Goal: Task Accomplishment & Management: Use online tool/utility

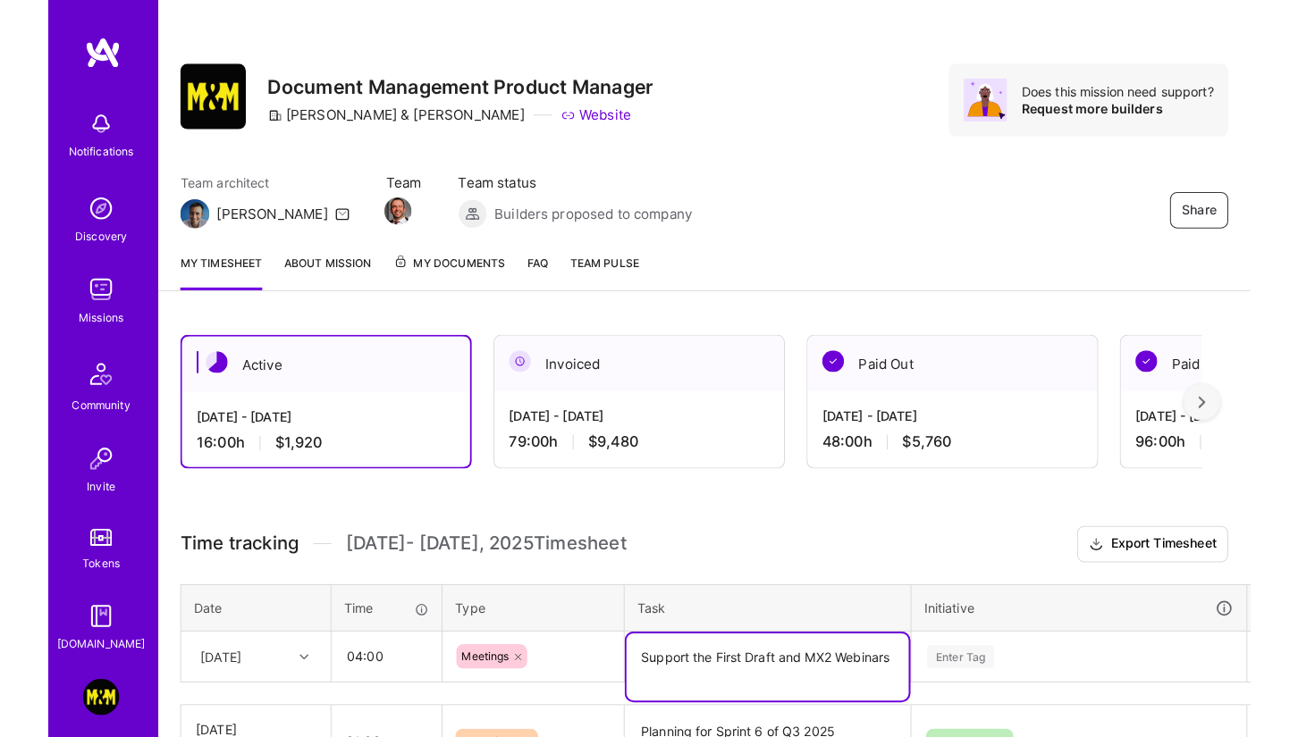
scroll to position [394, 0]
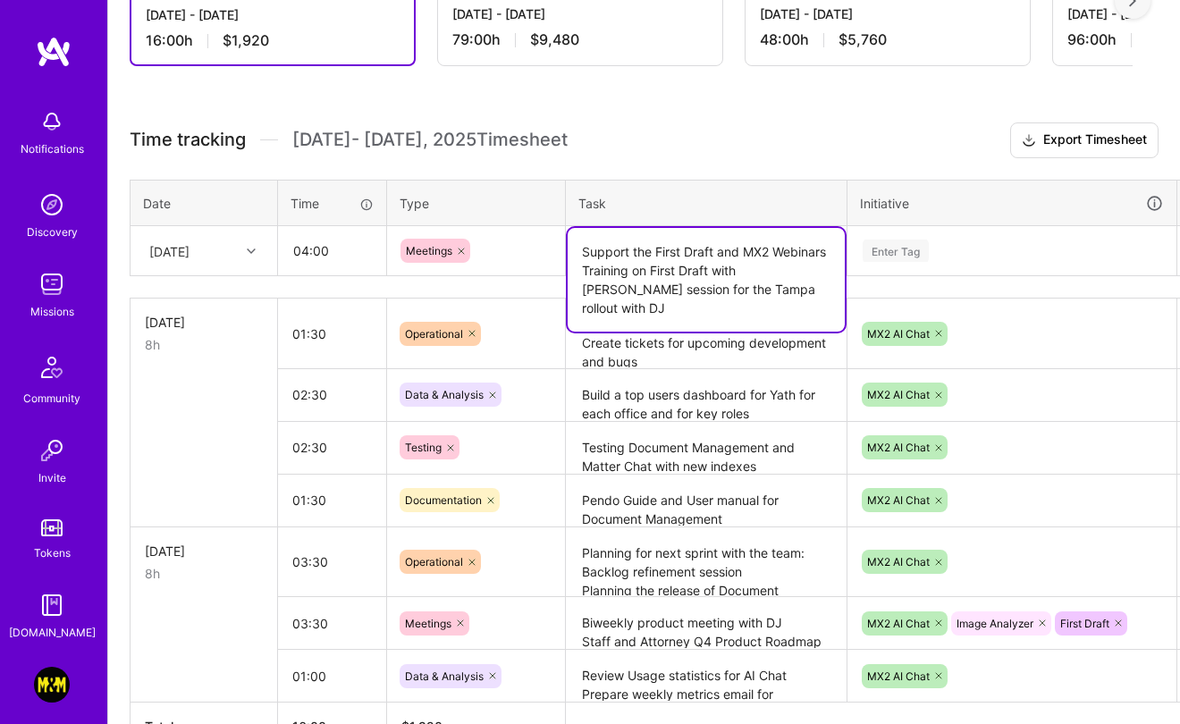
type textarea "Support the First Draft and MX2 Webinars Training on First Draft with [PERSON_N…"
click at [999, 264] on div "Enter Tag" at bounding box center [1011, 251] width 327 height 46
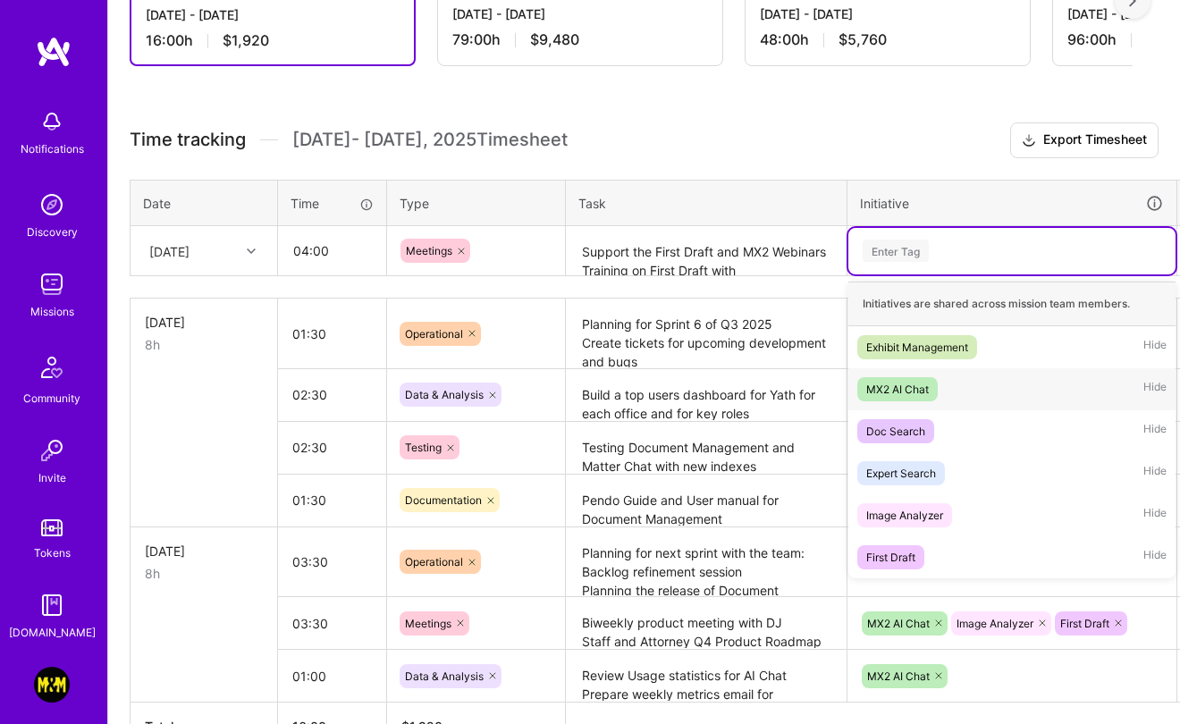
click at [922, 377] on span "MX2 AI Chat" at bounding box center [897, 389] width 80 height 24
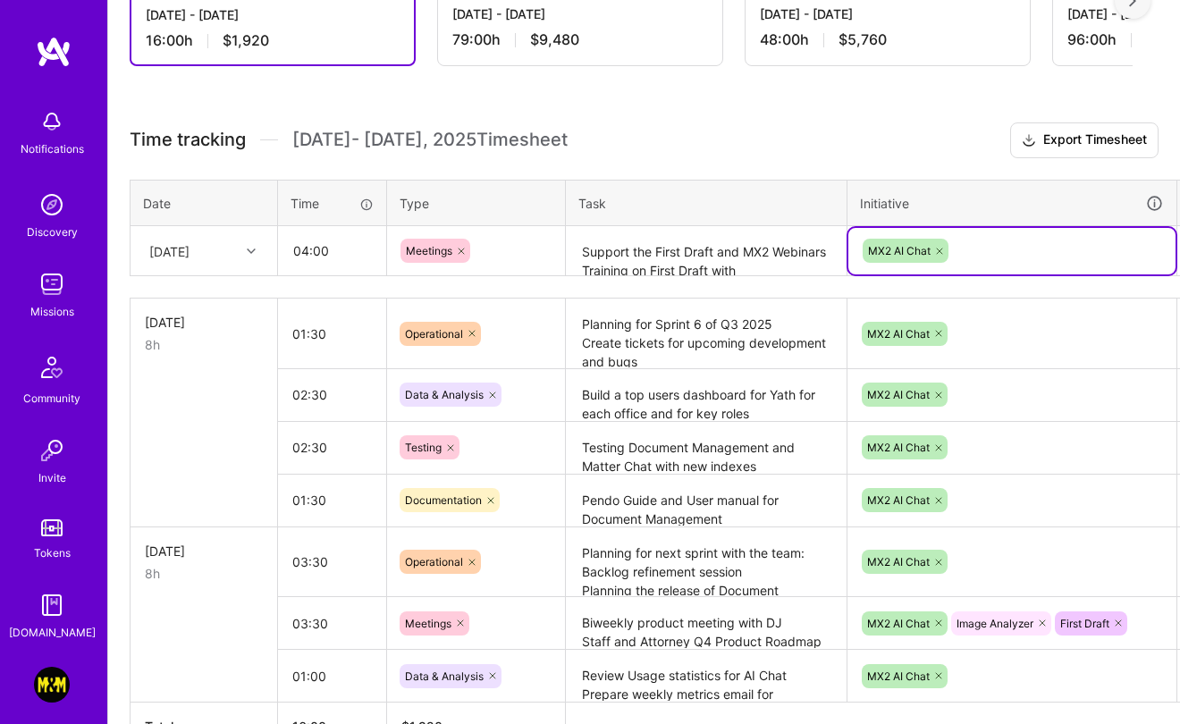
click at [969, 237] on div "MX2 AI Chat" at bounding box center [1012, 251] width 302 height 28
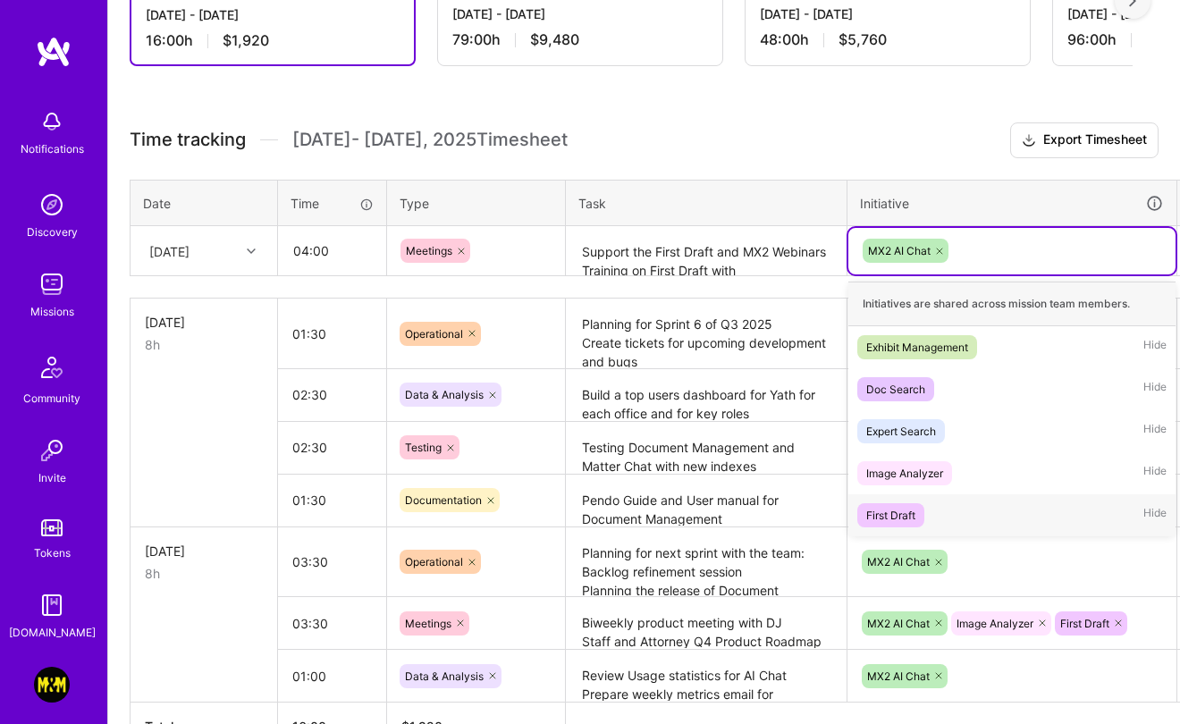
click at [884, 522] on div "First Draft" at bounding box center [890, 515] width 49 height 19
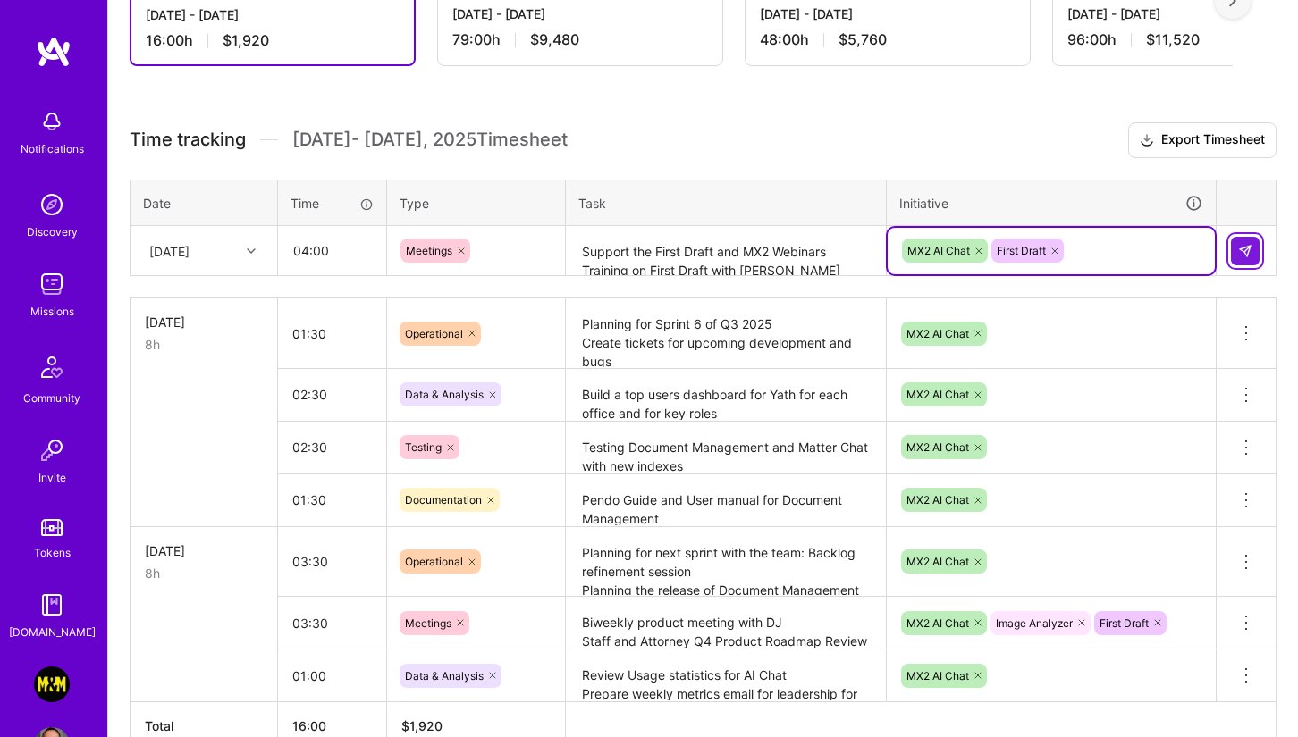
click at [1179, 251] on button at bounding box center [1245, 251] width 29 height 29
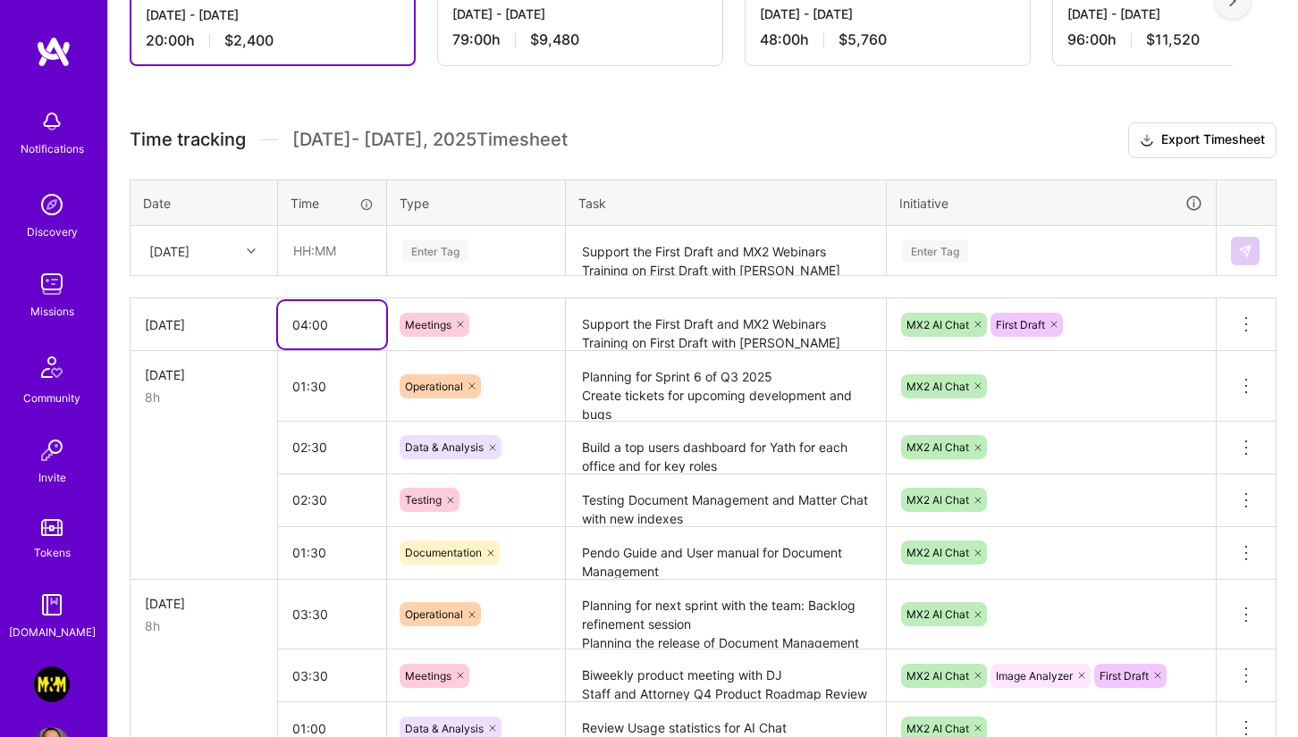
click at [301, 319] on input "04:00" at bounding box center [332, 324] width 108 height 47
click at [315, 320] on input "03:00" at bounding box center [332, 324] width 108 height 47
type input "03:30"
click at [329, 264] on input "text" at bounding box center [332, 250] width 106 height 47
type input "03:00"
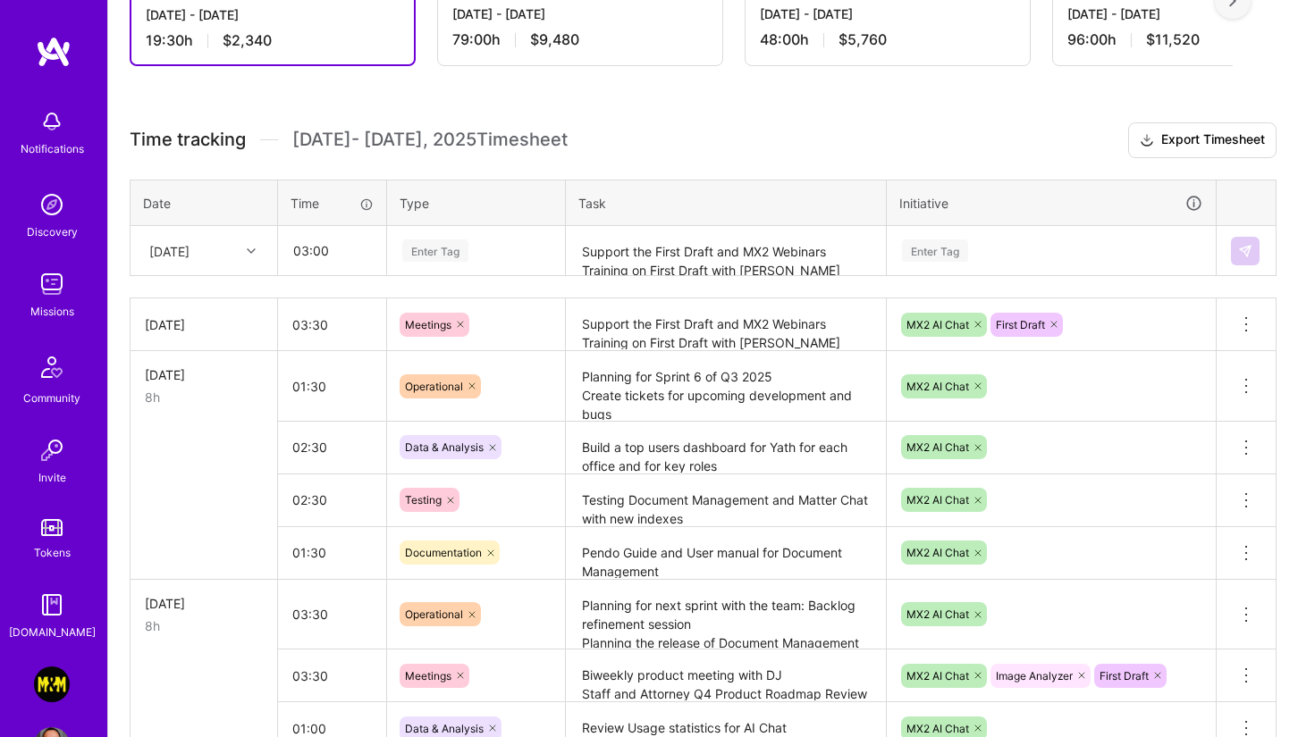
click at [429, 260] on div "Enter Tag" at bounding box center [435, 251] width 66 height 28
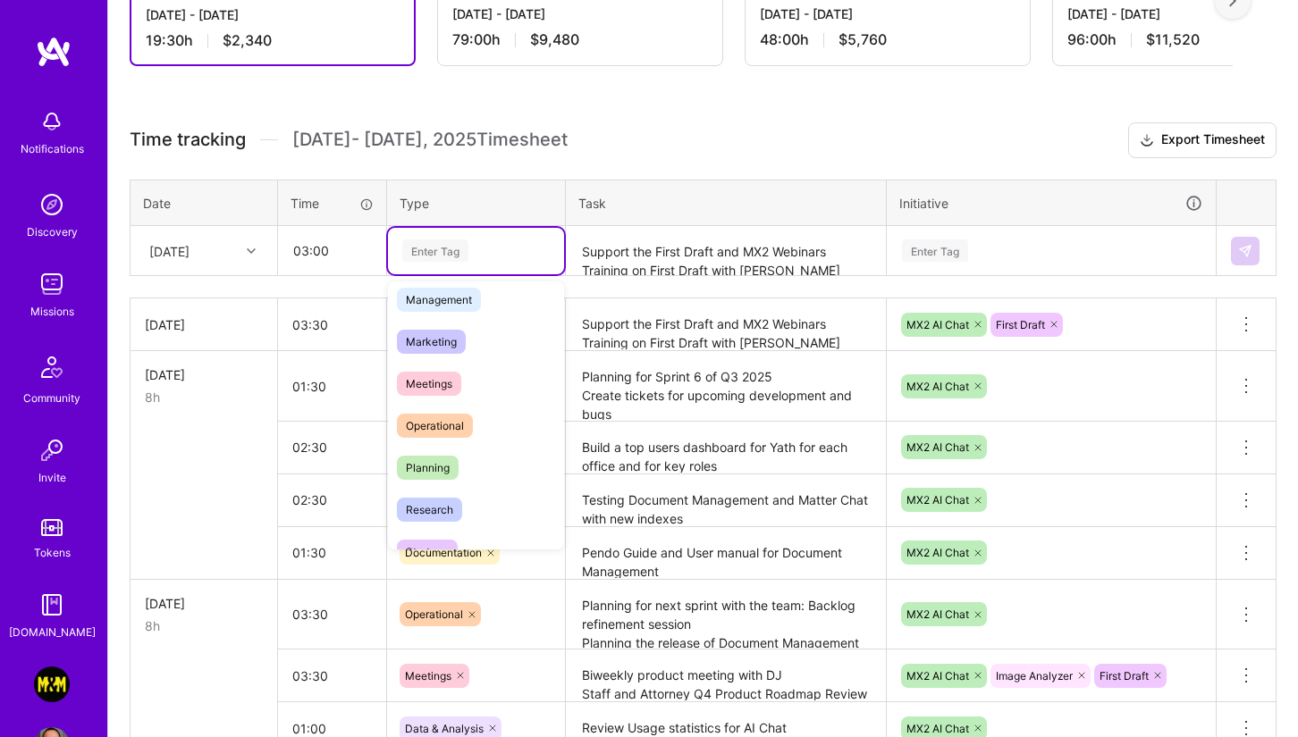
scroll to position [509, 0]
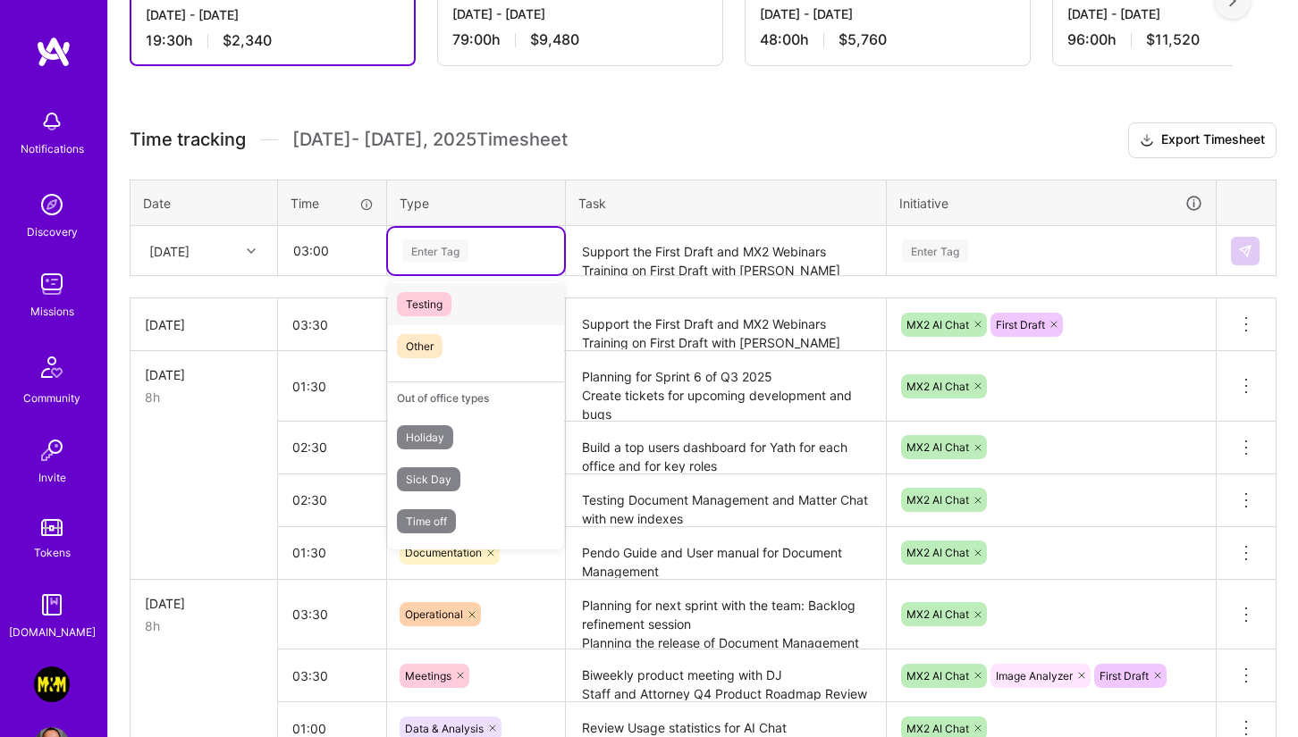
click at [447, 302] on span "Testing" at bounding box center [424, 304] width 55 height 24
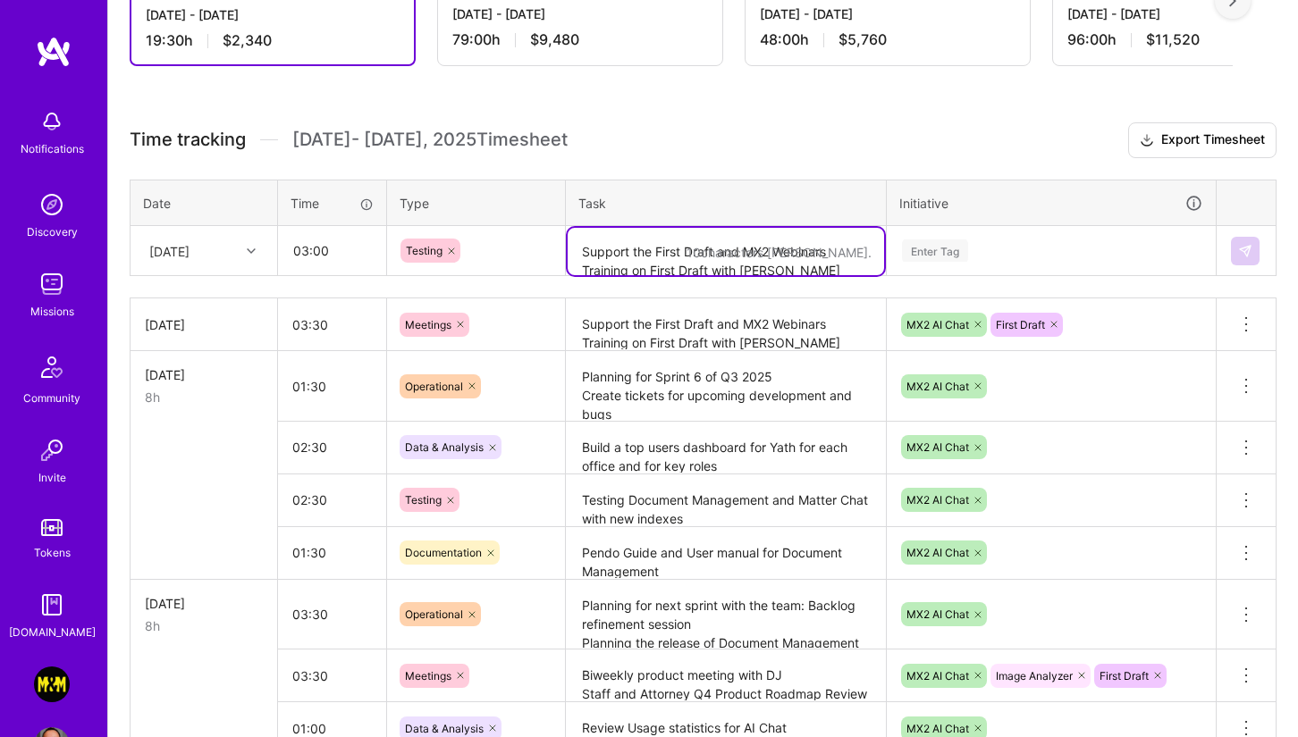
click at [619, 236] on textarea "Support the First Draft and MX2 Webinars Training on First Draft with [PERSON_N…" at bounding box center [726, 251] width 316 height 47
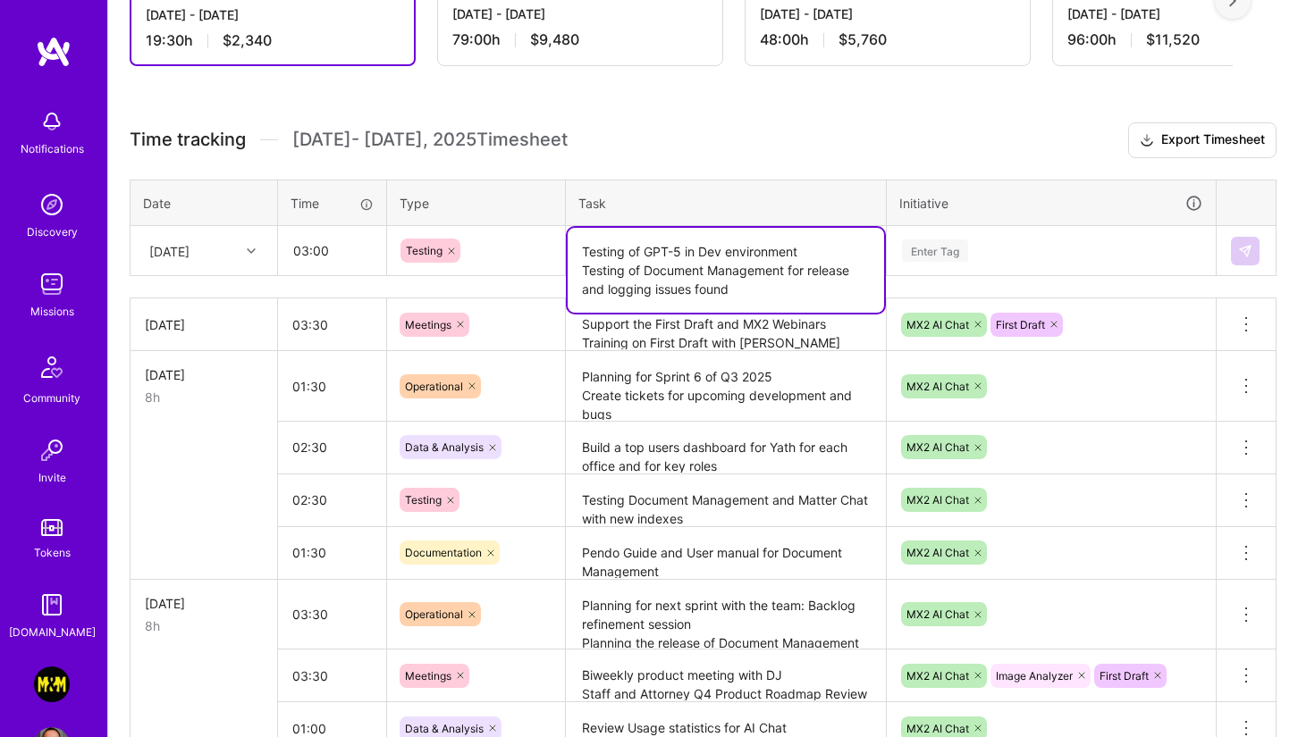
type textarea "Testing of GPT-5 in Dev environment Testing of Document Management for release …"
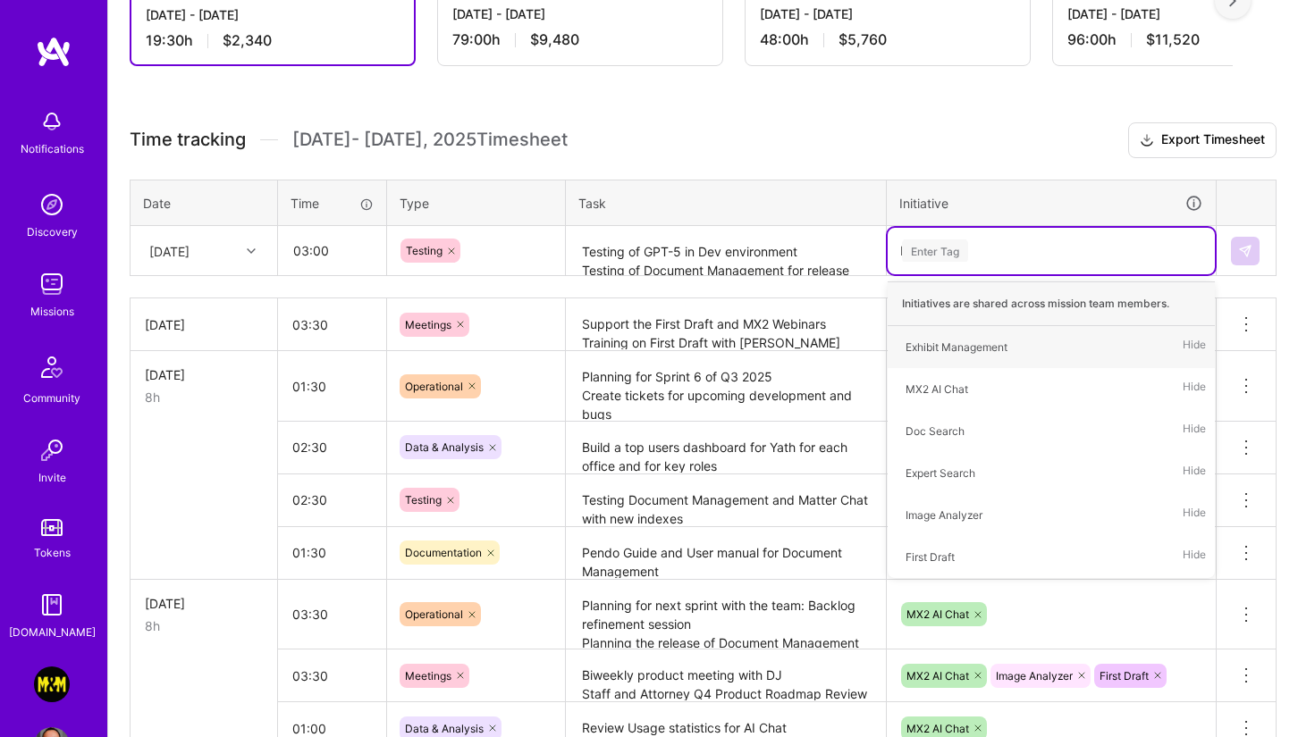
type input "MX"
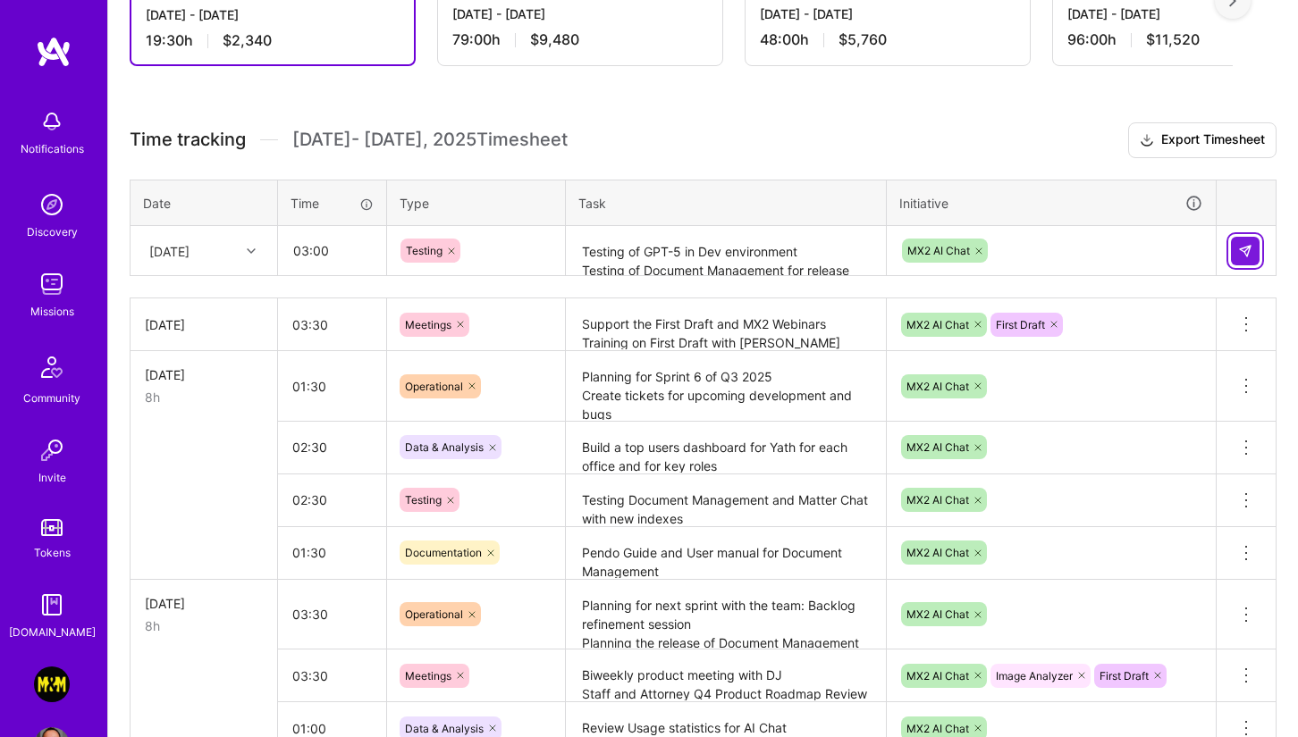
click at [1179, 250] on img at bounding box center [1245, 251] width 14 height 14
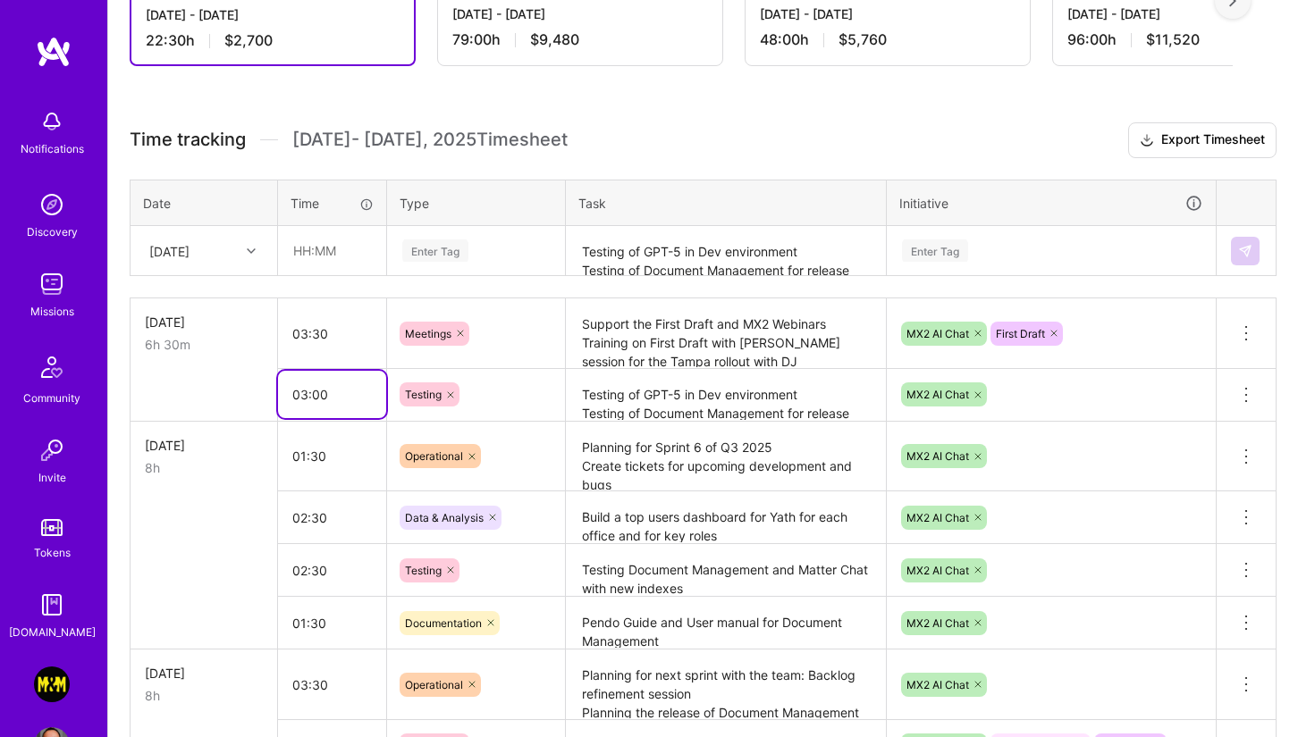
click at [305, 412] on input "03:00" at bounding box center [332, 394] width 108 height 47
click at [307, 394] on input "03:00" at bounding box center [332, 394] width 108 height 47
click at [318, 394] on input "03:00" at bounding box center [332, 394] width 108 height 47
type input "03:30"
click at [229, 380] on td at bounding box center [203, 394] width 147 height 53
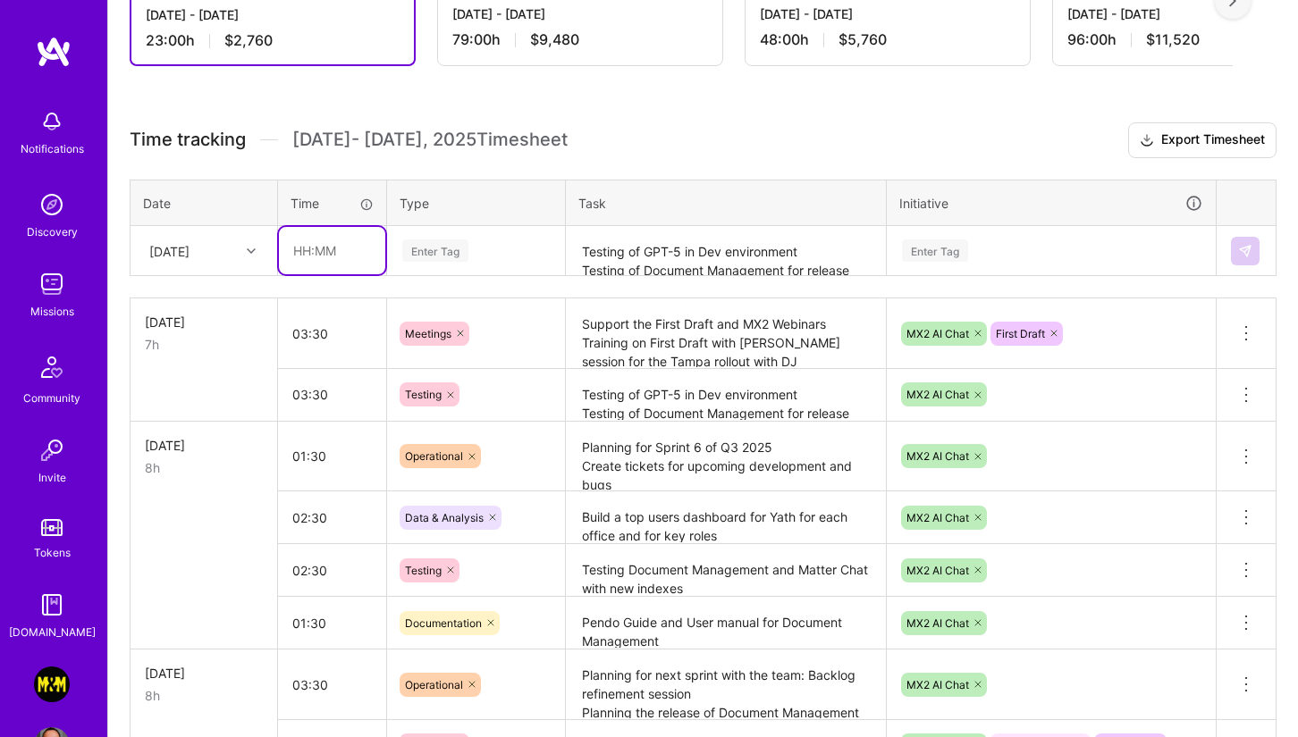
click at [334, 261] on input "text" at bounding box center [332, 250] width 106 height 47
type input "01:00"
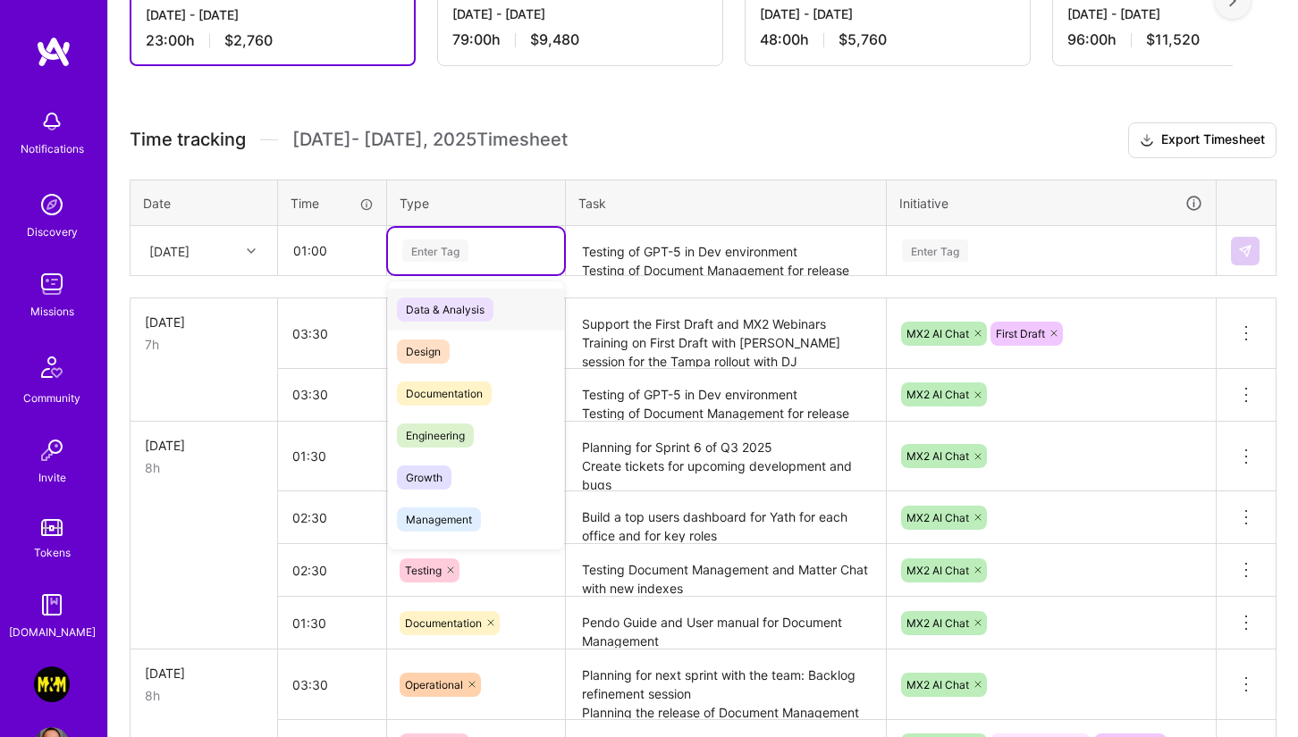
click at [492, 250] on div "Enter Tag" at bounding box center [475, 251] width 151 height 22
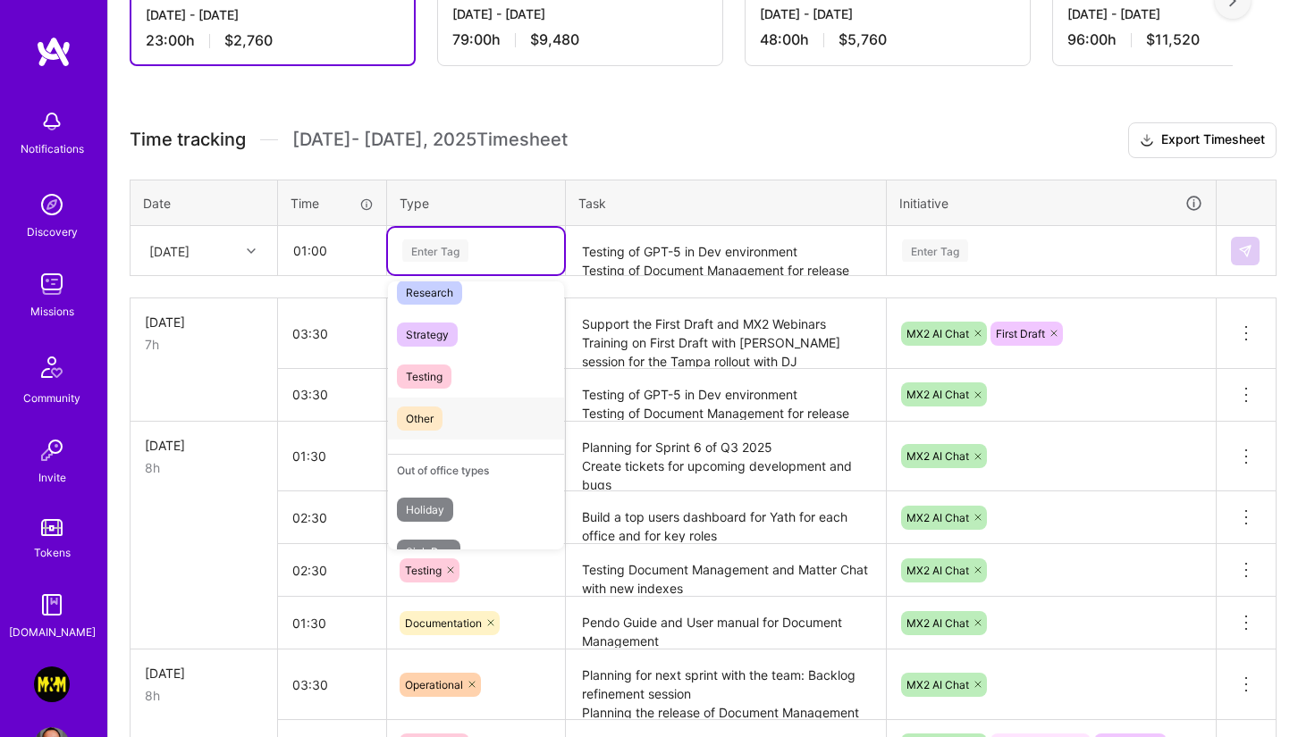
scroll to position [0, 0]
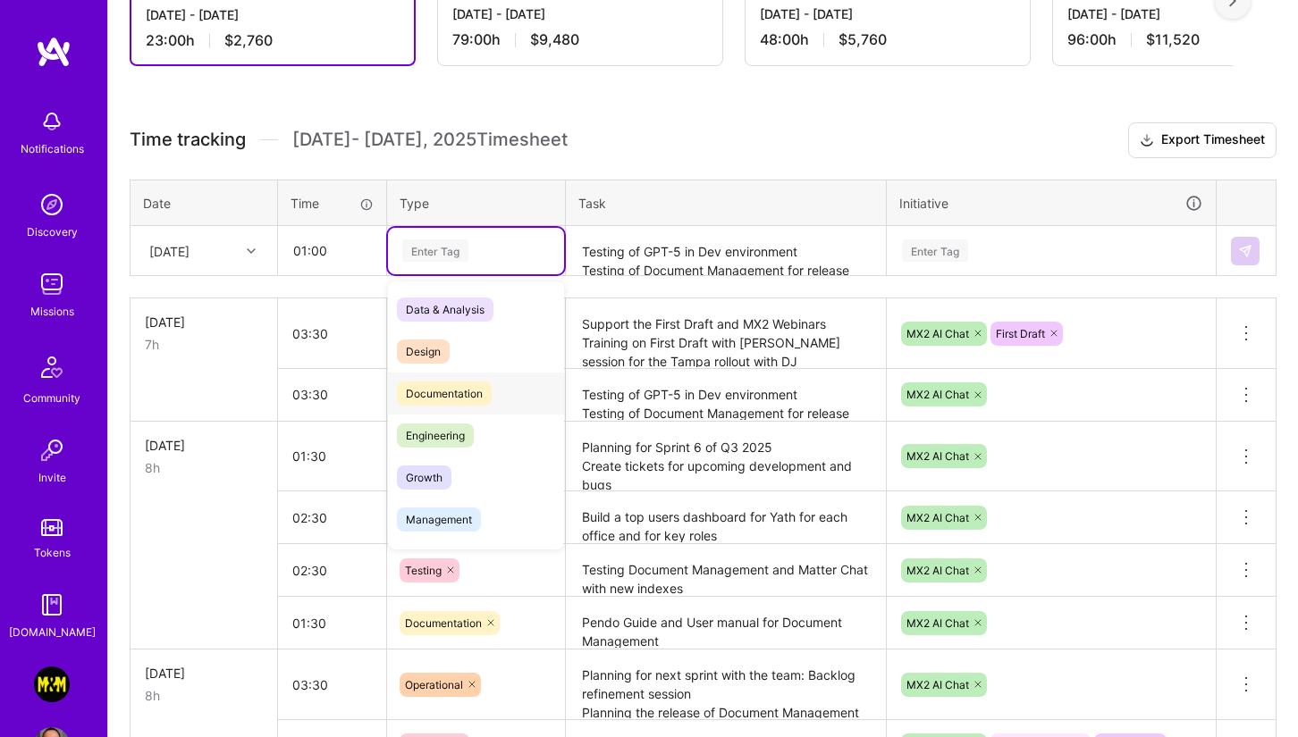
click at [453, 392] on span "Documentation" at bounding box center [444, 394] width 95 height 24
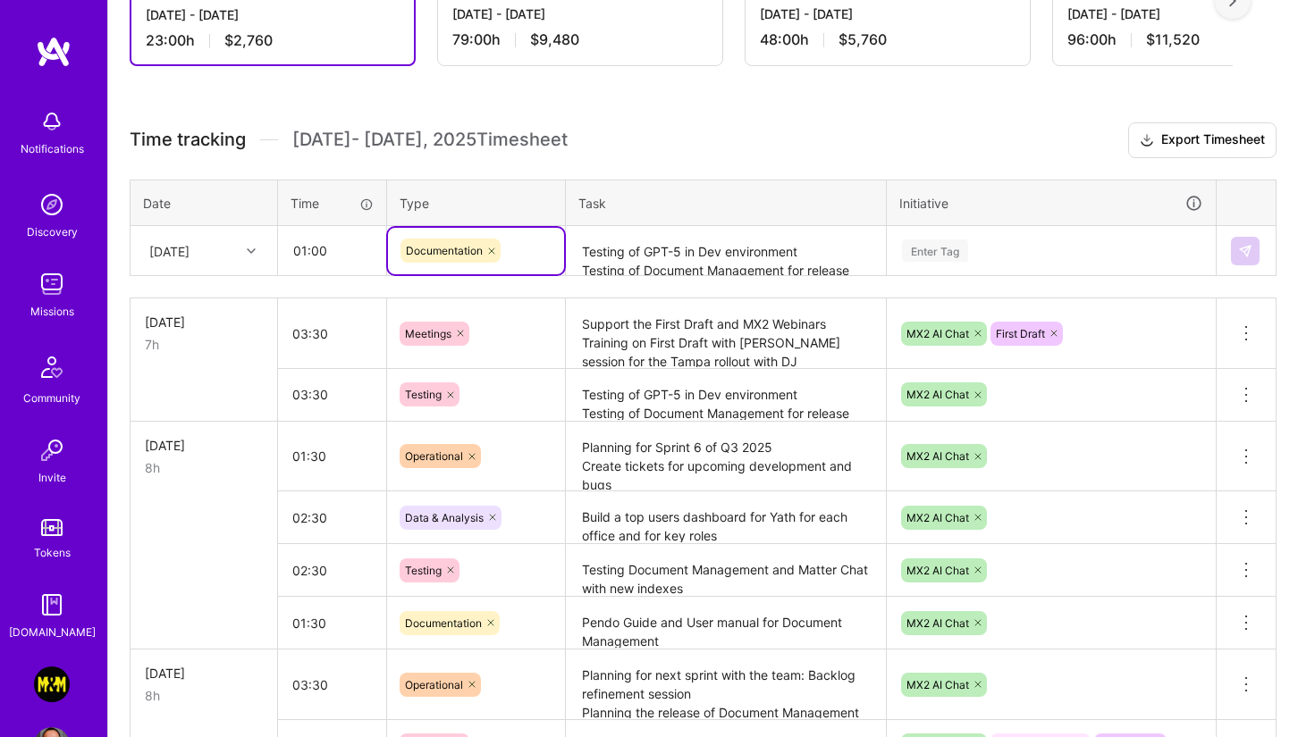
click at [620, 257] on textarea "Testing of GPT-5 in Dev environment Testing of Document Management for release …" at bounding box center [726, 251] width 316 height 47
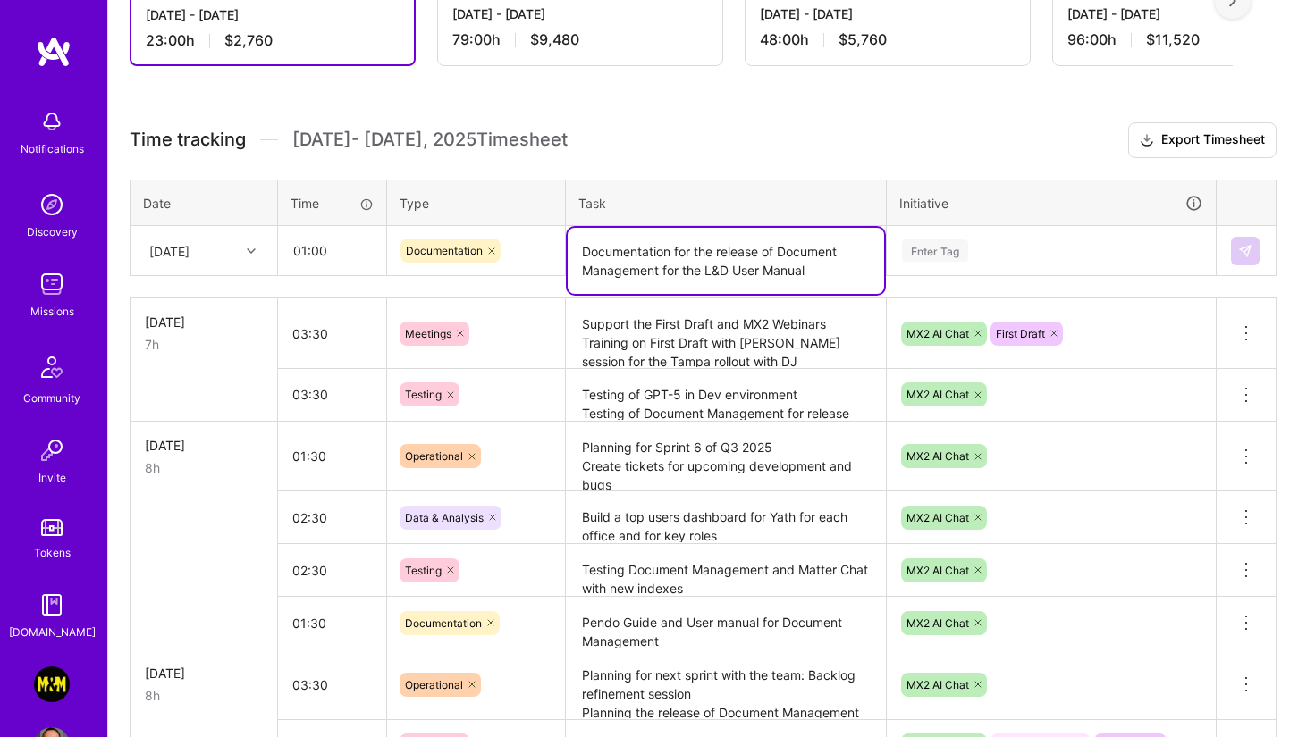
type textarea "Documentation for the release of Document Management for the L&D User Manual"
click at [941, 252] on div "Enter Tag" at bounding box center [935, 251] width 66 height 28
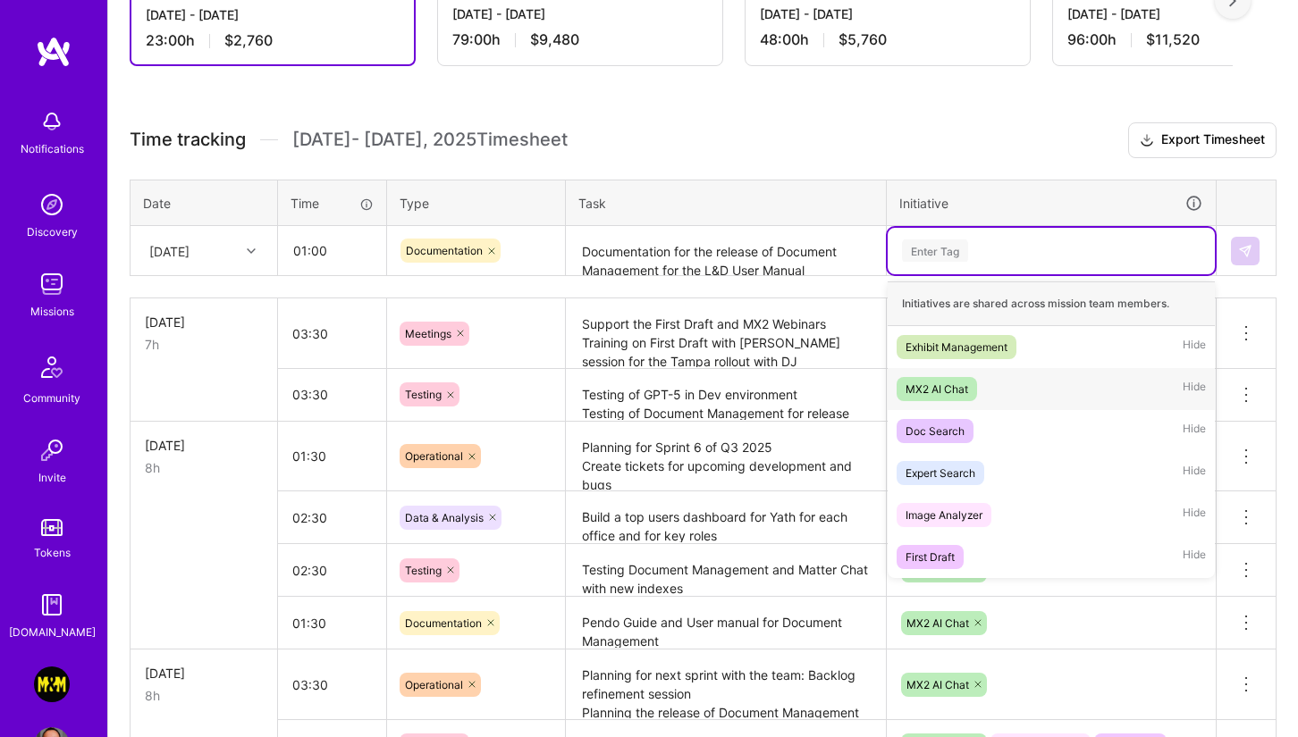
click at [945, 390] on div "MX2 AI Chat" at bounding box center [936, 389] width 63 height 19
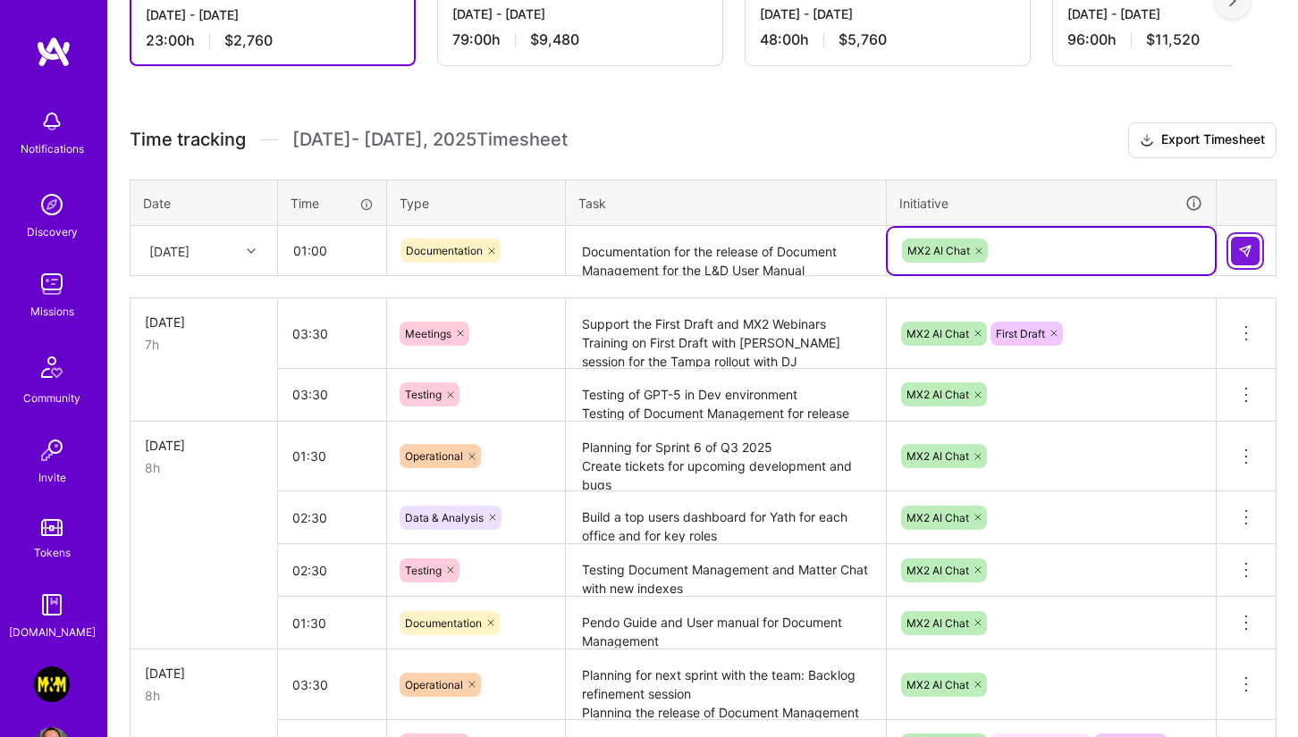
click at [1179, 255] on button at bounding box center [1245, 251] width 29 height 29
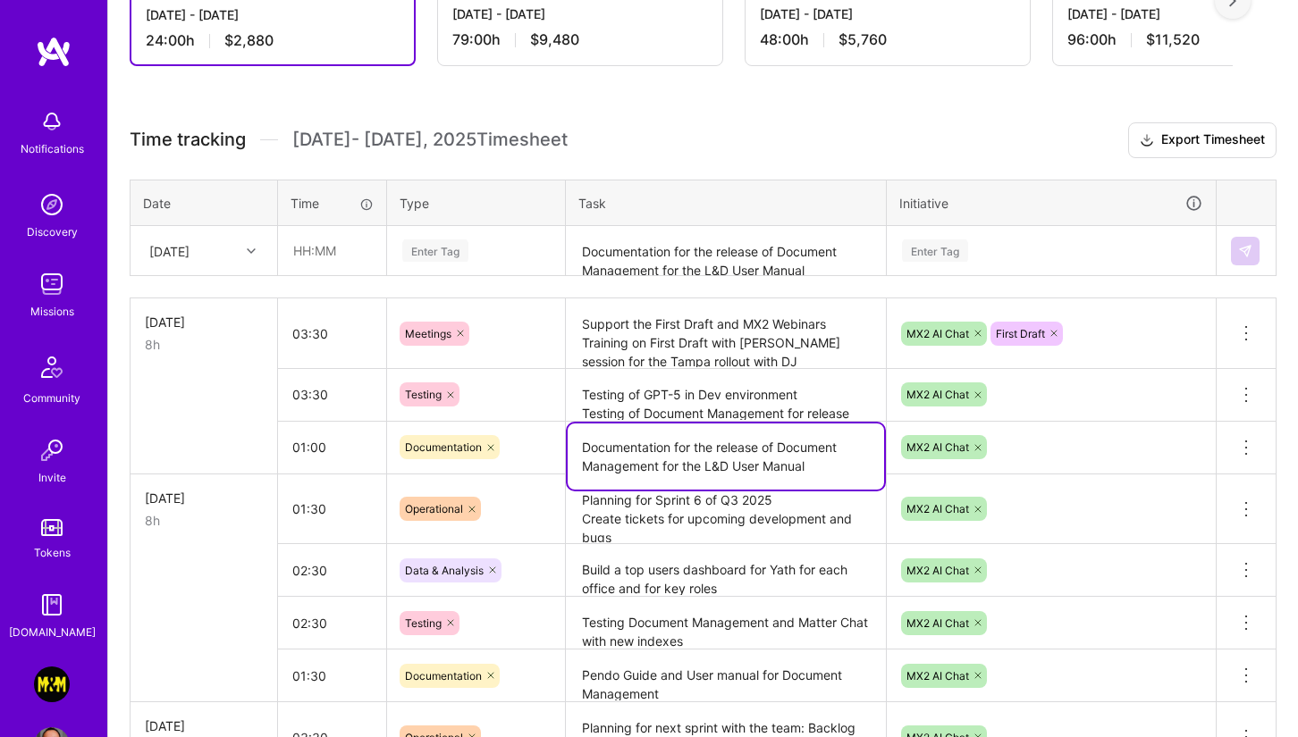
drag, startPoint x: 837, startPoint y: 456, endPoint x: 561, endPoint y: 434, distance: 276.1
click at [561, 434] on tr "01:00 Documentation Documentation for the release of Document Management for th…" at bounding box center [703, 447] width 1146 height 53
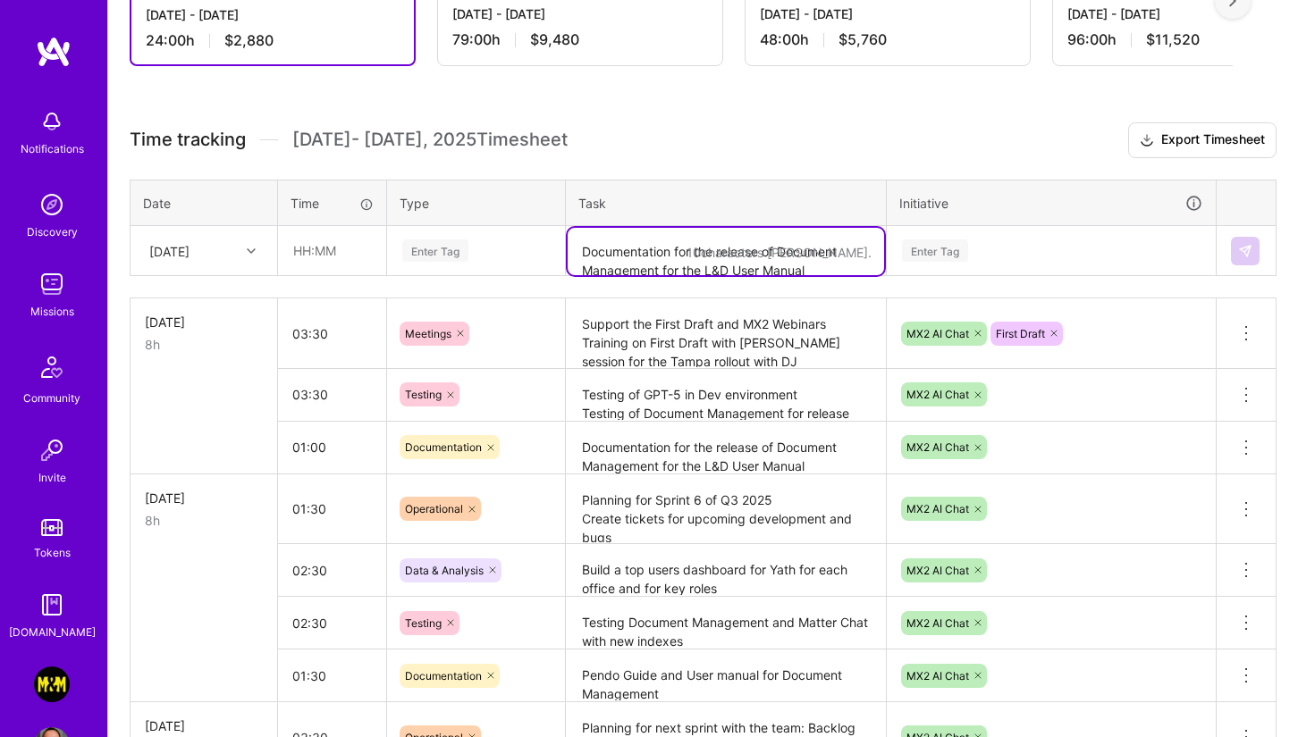
drag, startPoint x: 611, startPoint y: 231, endPoint x: 619, endPoint y: 242, distance: 12.9
click at [611, 232] on textarea "Documentation for the release of Document Management for the L&D User Manual" at bounding box center [726, 251] width 316 height 47
paste textarea "Documentation for the release of Document Management for the L&D User Manual"
type textarea "Documentation for the release of Document Management for the L&D User Manual"
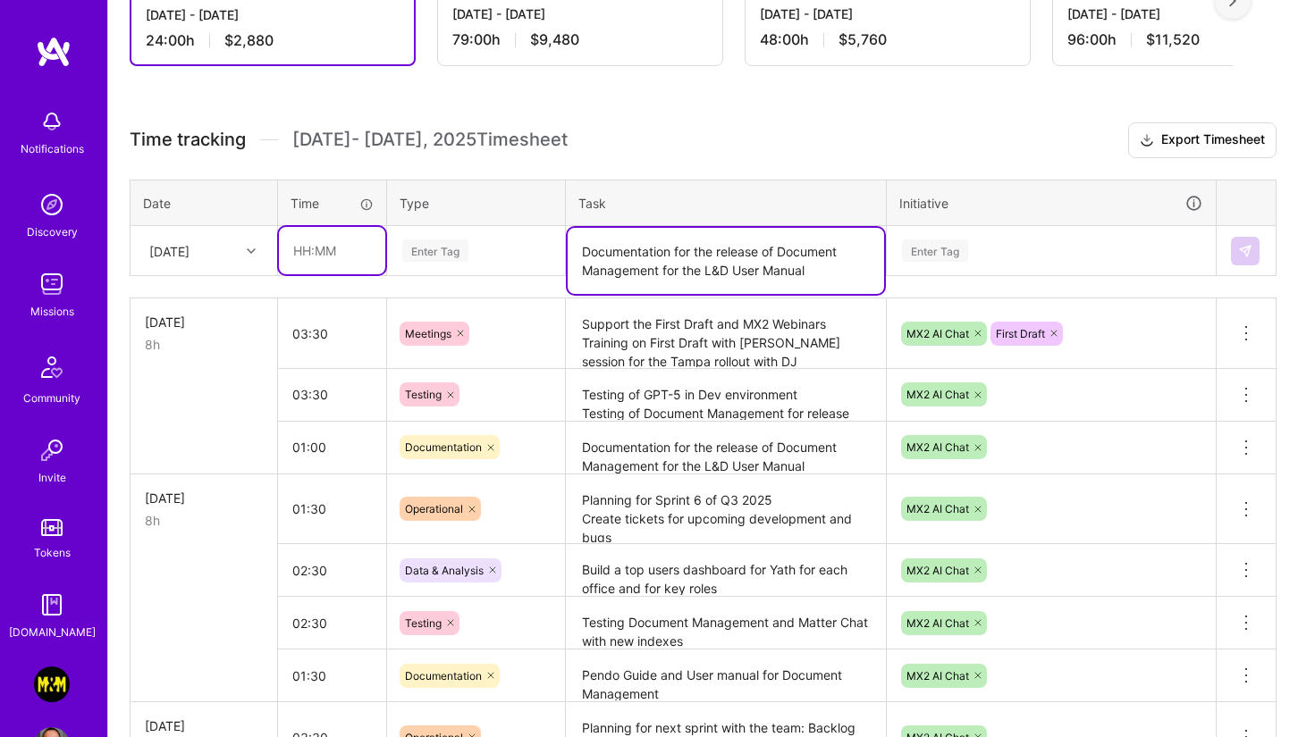
click at [332, 247] on input "text" at bounding box center [332, 250] width 106 height 47
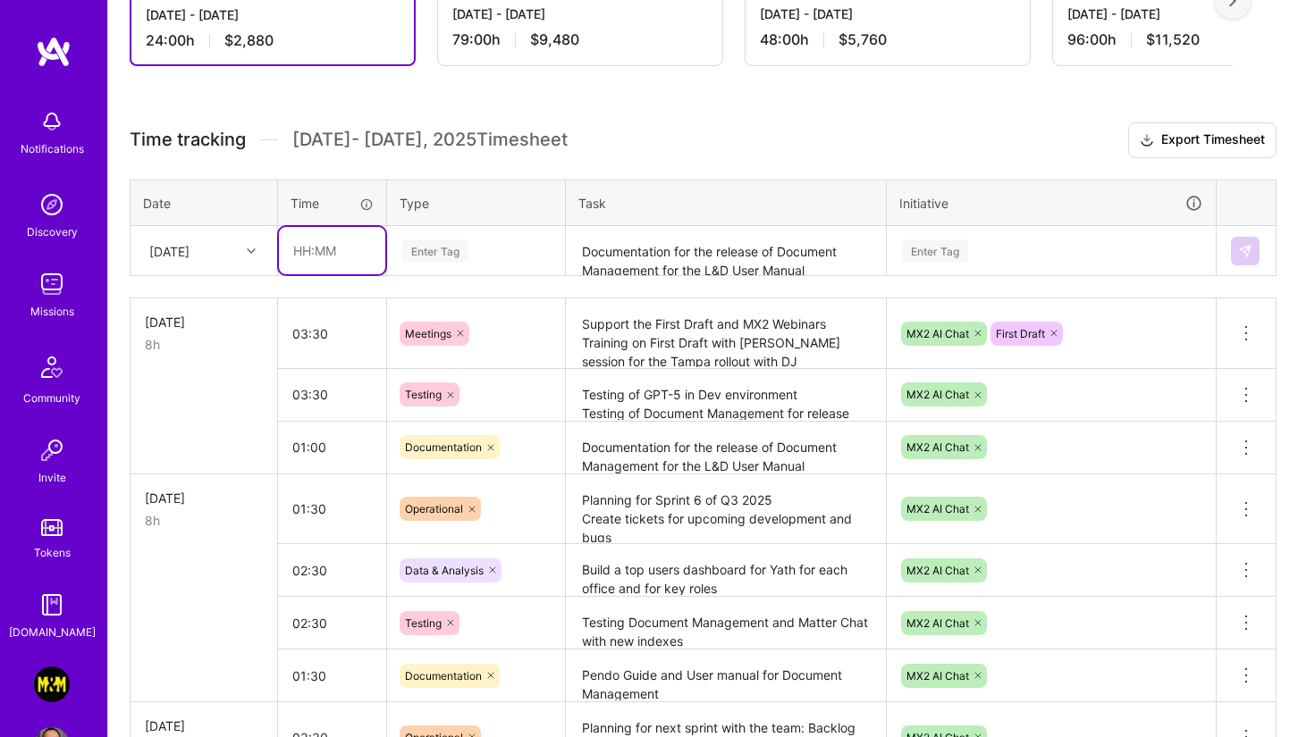
type input "02:00"
click at [464, 244] on div "Enter Tag" at bounding box center [435, 251] width 66 height 28
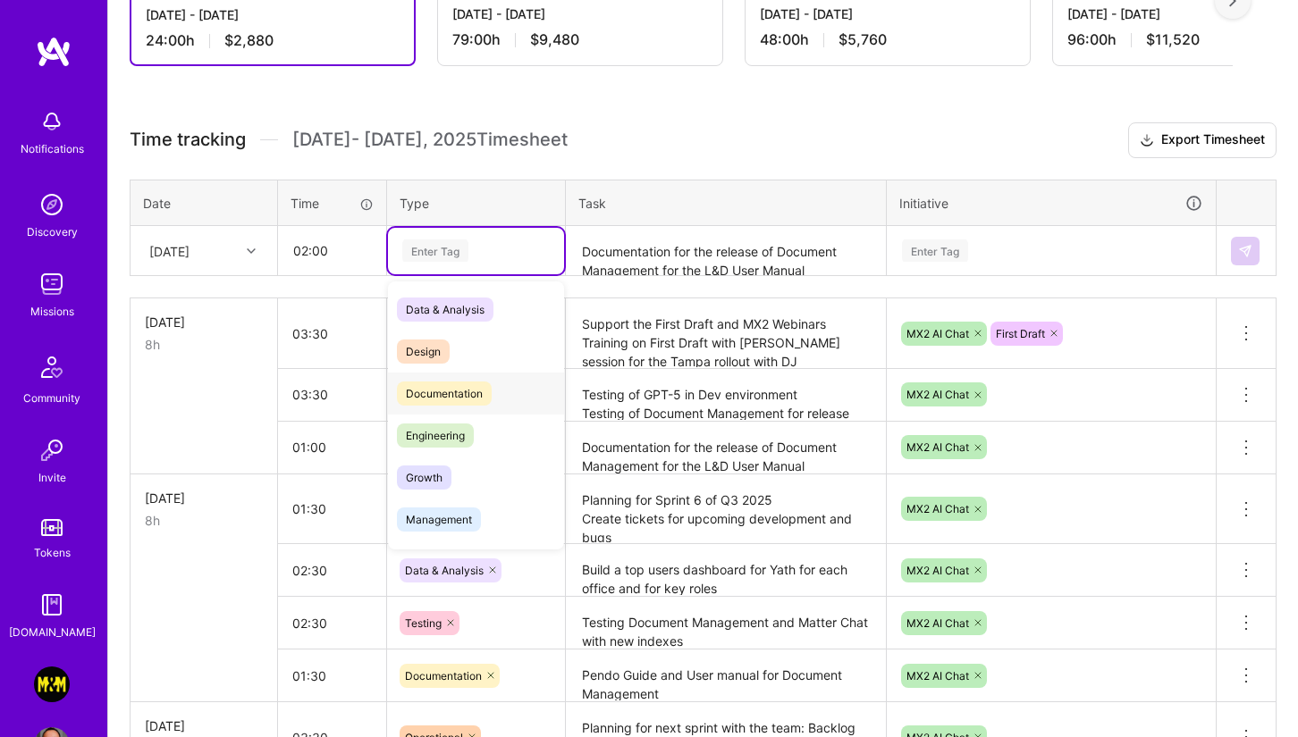
click at [474, 382] on span "Documentation" at bounding box center [444, 394] width 95 height 24
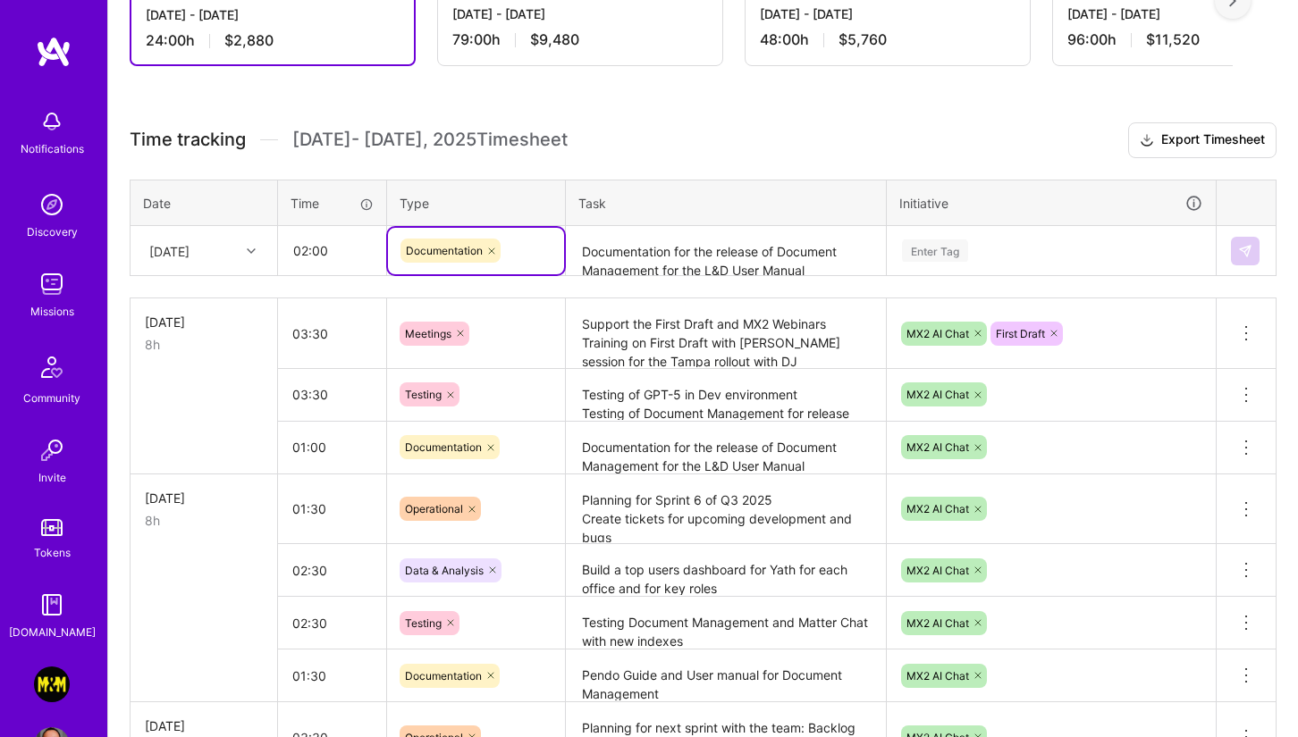
click at [936, 257] on div "Enter Tag" at bounding box center [935, 251] width 66 height 28
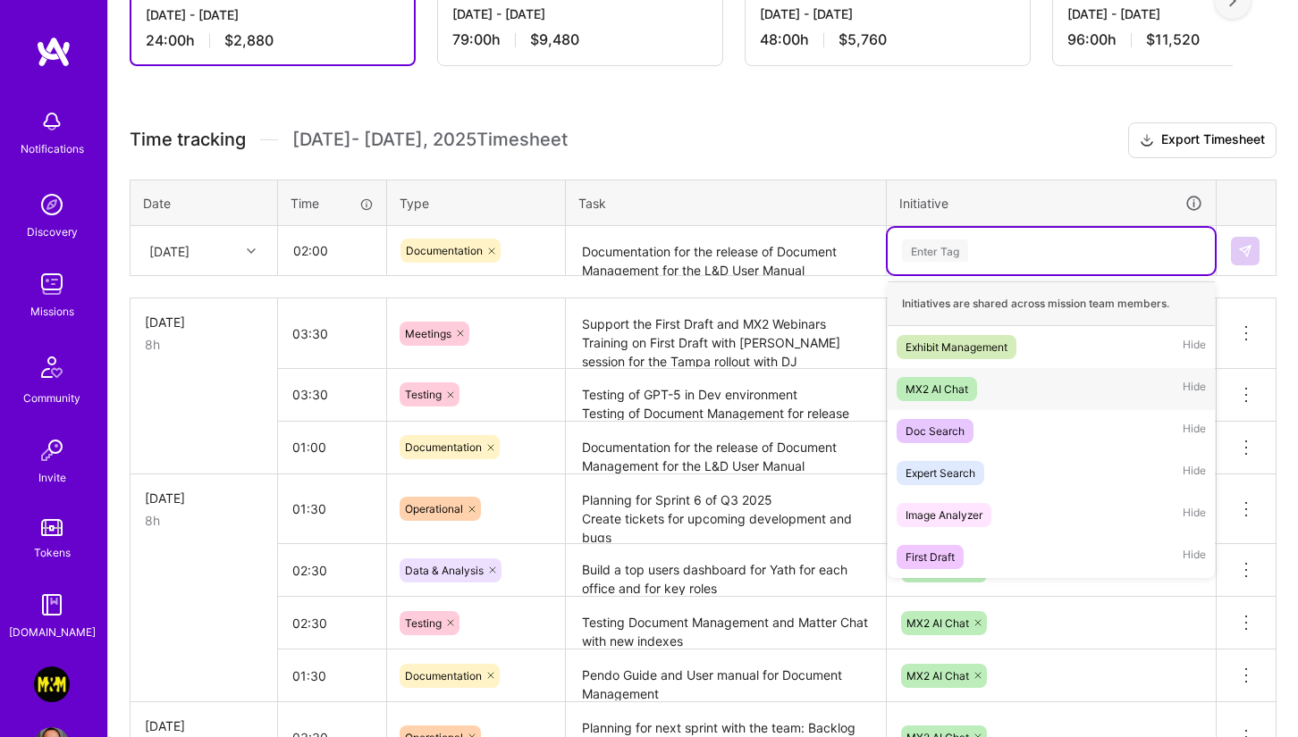
click at [925, 394] on div "MX2 AI Chat" at bounding box center [936, 389] width 63 height 19
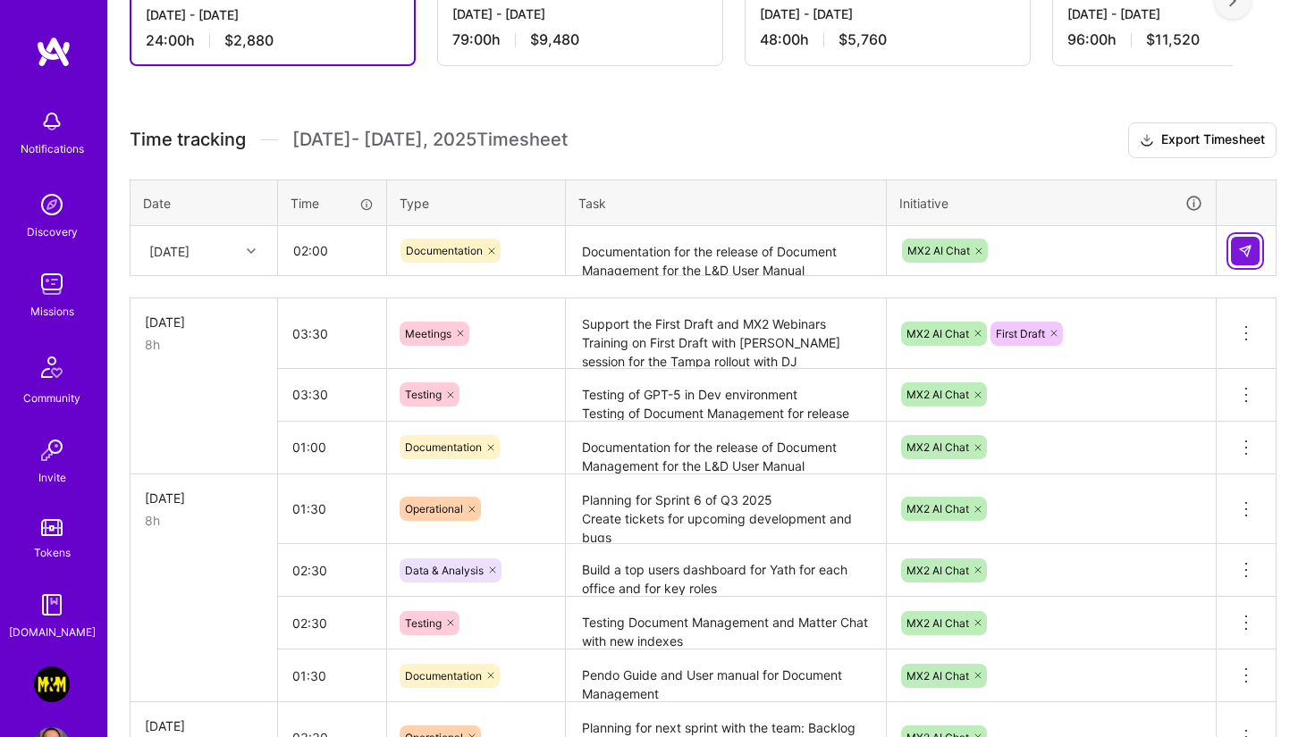
click at [1179, 255] on img at bounding box center [1245, 251] width 14 height 14
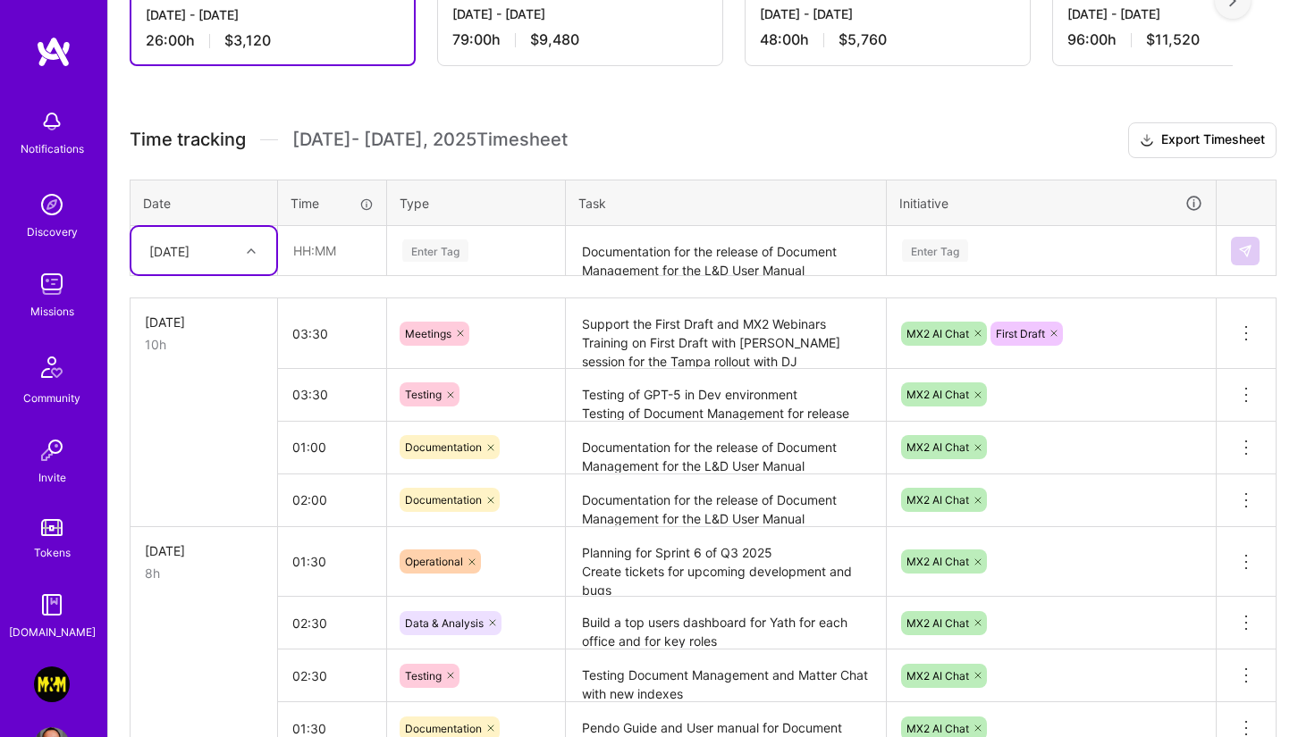
click at [224, 257] on div "[DATE]" at bounding box center [189, 250] width 99 height 29
click at [184, 396] on div "[DATE]" at bounding box center [203, 400] width 145 height 33
click at [316, 255] on input "text" at bounding box center [332, 250] width 106 height 47
type input "02:00"
click at [484, 242] on div "Enter Tag" at bounding box center [475, 251] width 151 height 22
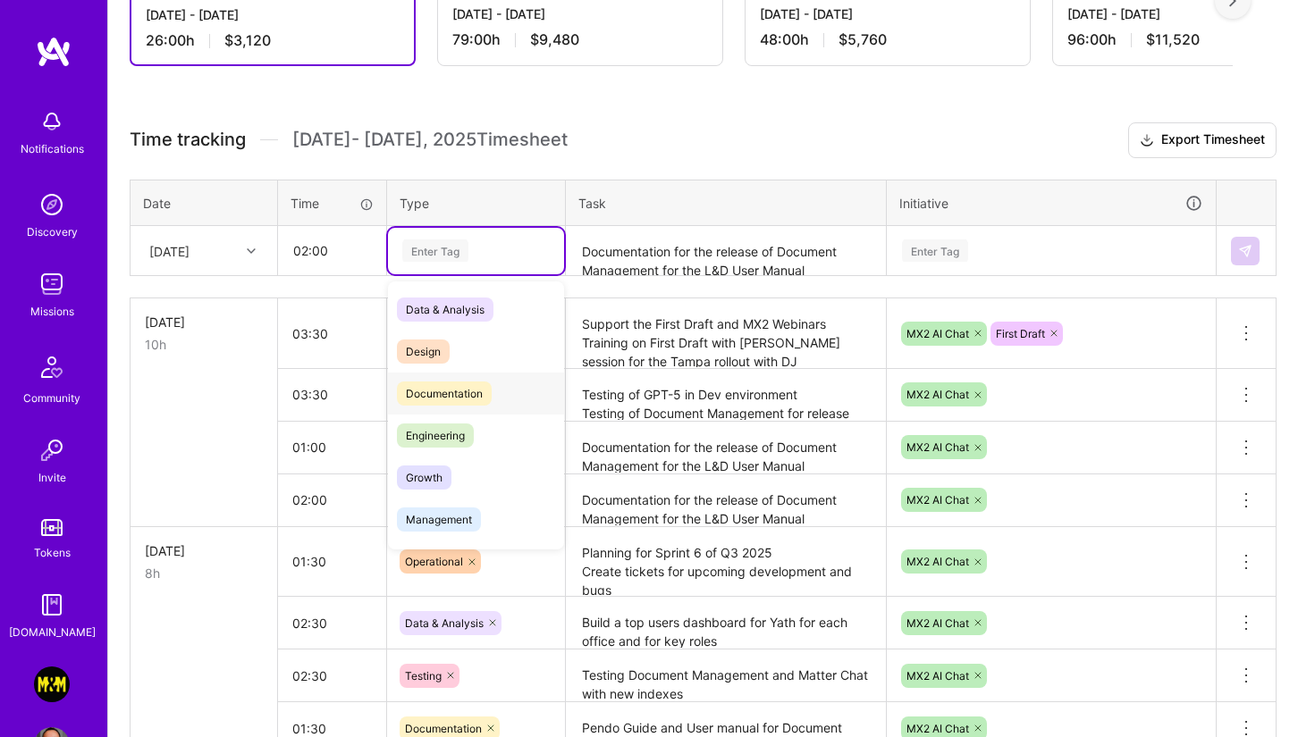
click at [466, 384] on span "Documentation" at bounding box center [444, 394] width 95 height 24
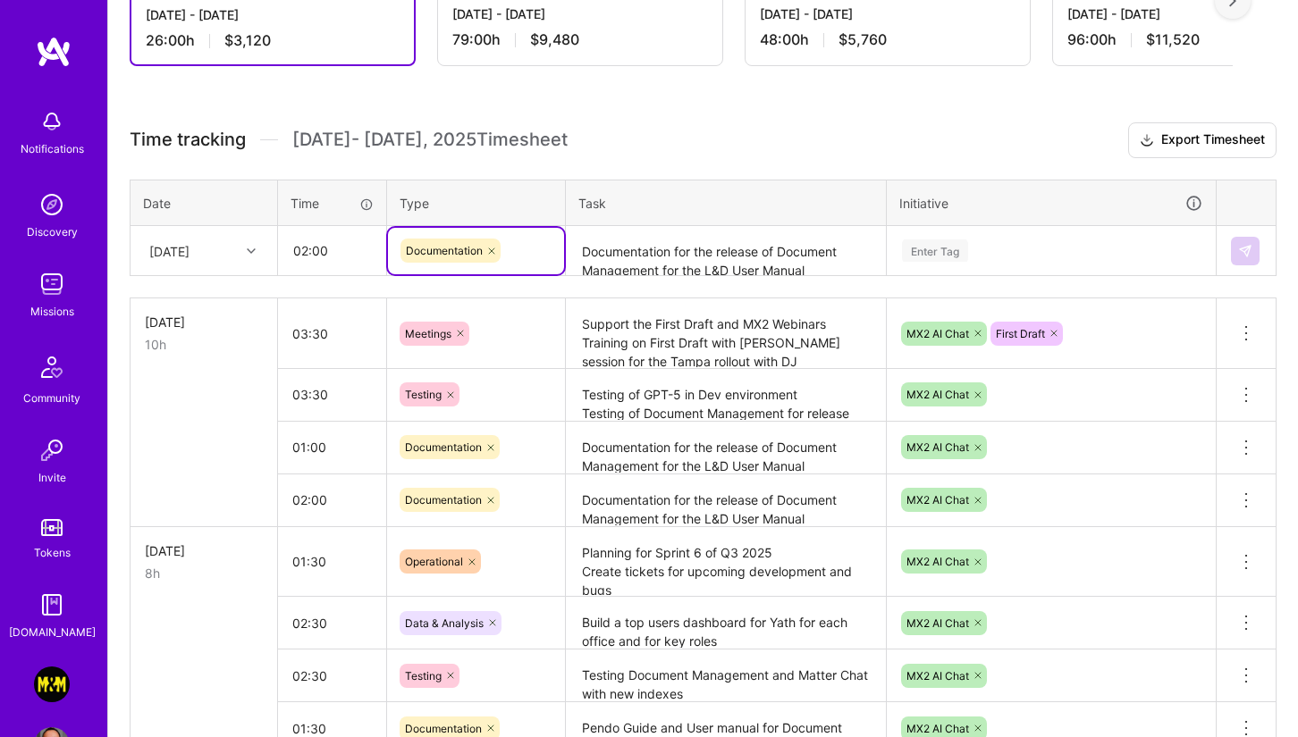
click at [801, 509] on textarea "Documentation for the release of Document Management for the L&D User Manual" at bounding box center [726, 500] width 316 height 49
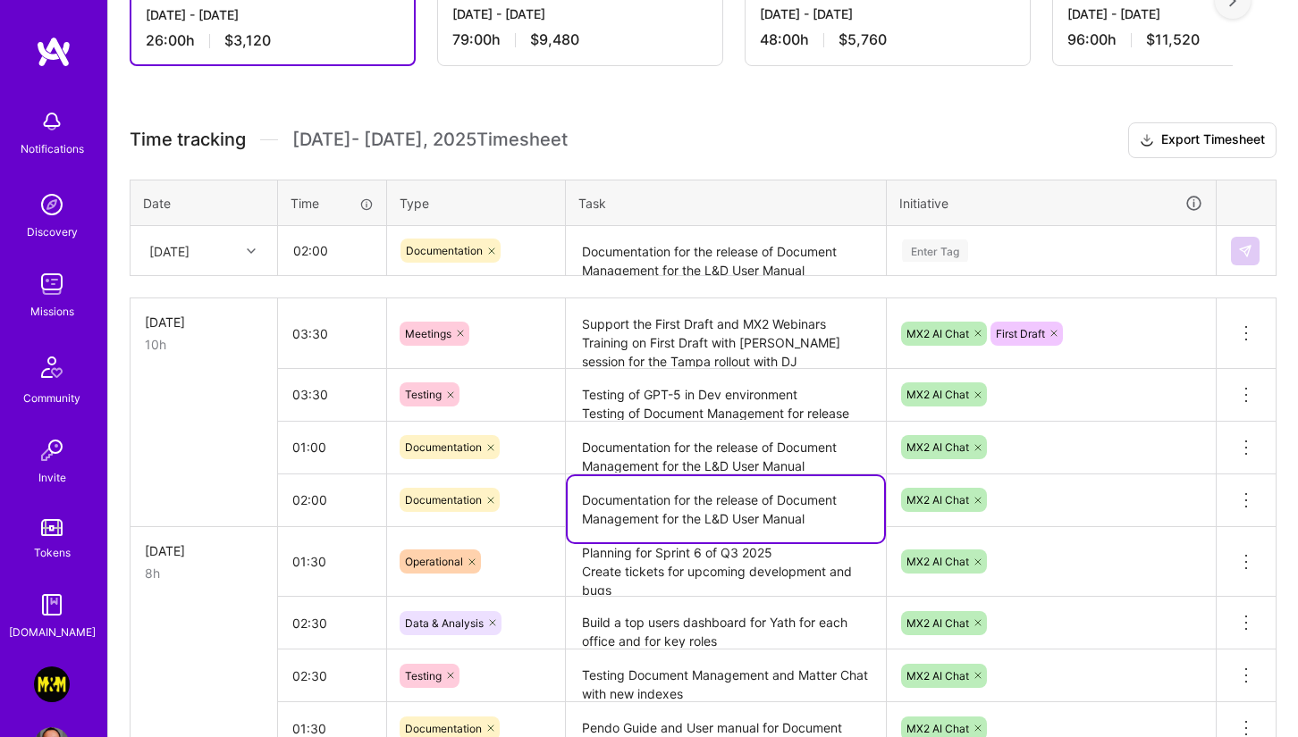
click at [797, 507] on textarea "Documentation for the release of Document Management for the L&D User Manual" at bounding box center [726, 509] width 316 height 66
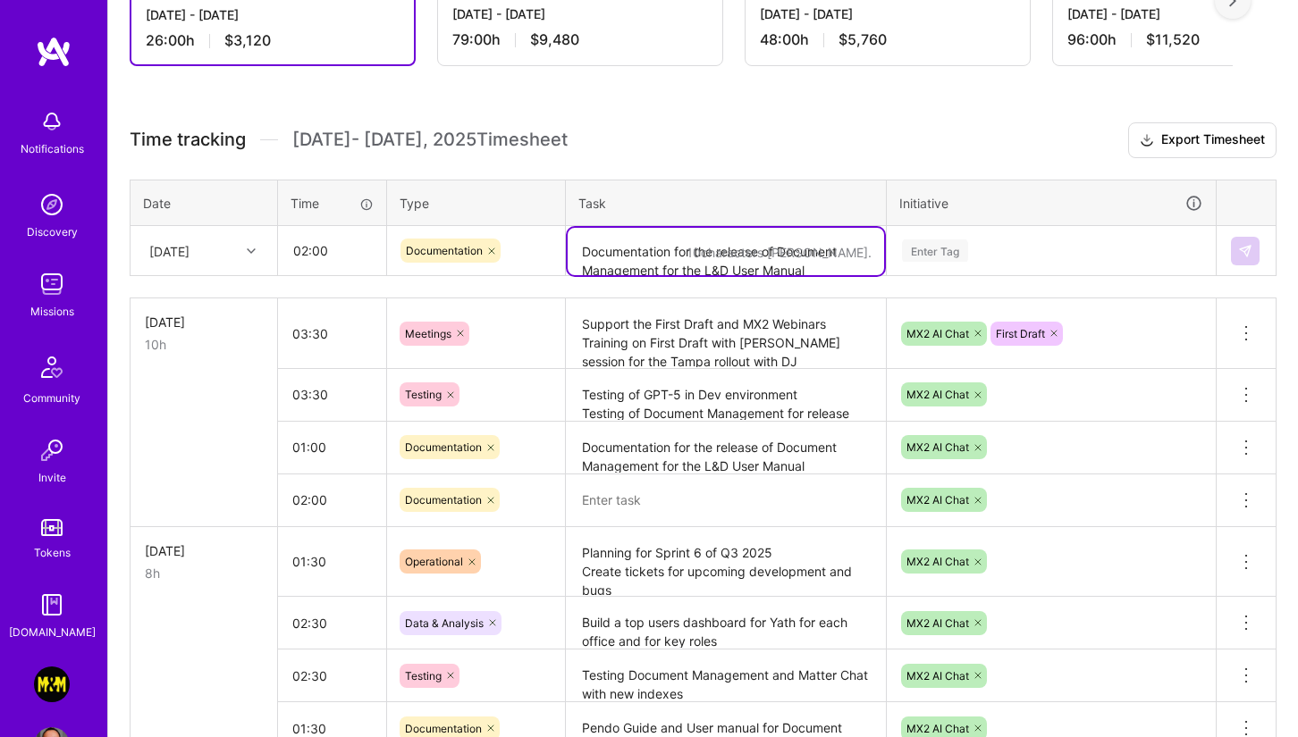
click at [635, 267] on textarea "Documentation for the release of Document Management for the L&D User Manual" at bounding box center [726, 251] width 316 height 47
paste textarea "Documentation for the release of Document Management for the L&D User Manual"
type textarea "Documentation for the release of Document Management for the L&D User Manual"
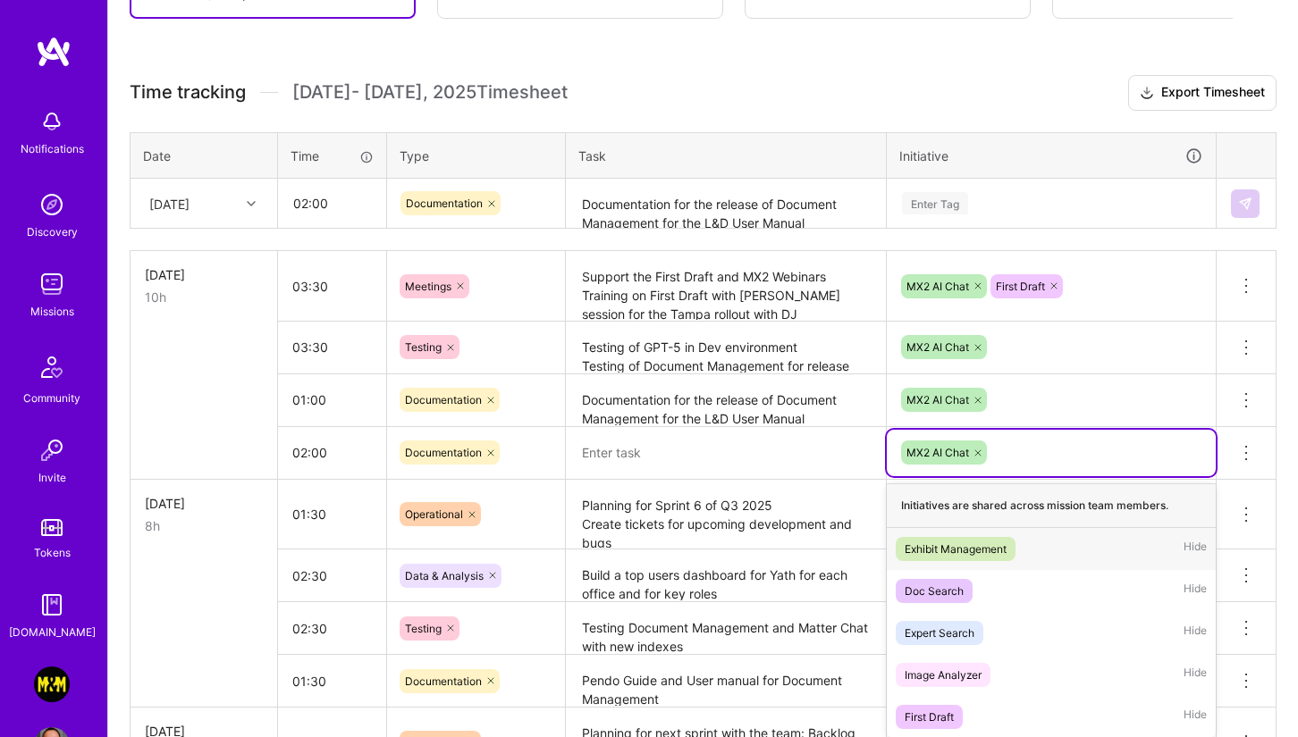
click at [1179, 476] on div "option Exhibit Management focused, 1 of 6. 5 results available. Use Up and Down…" at bounding box center [1051, 453] width 329 height 46
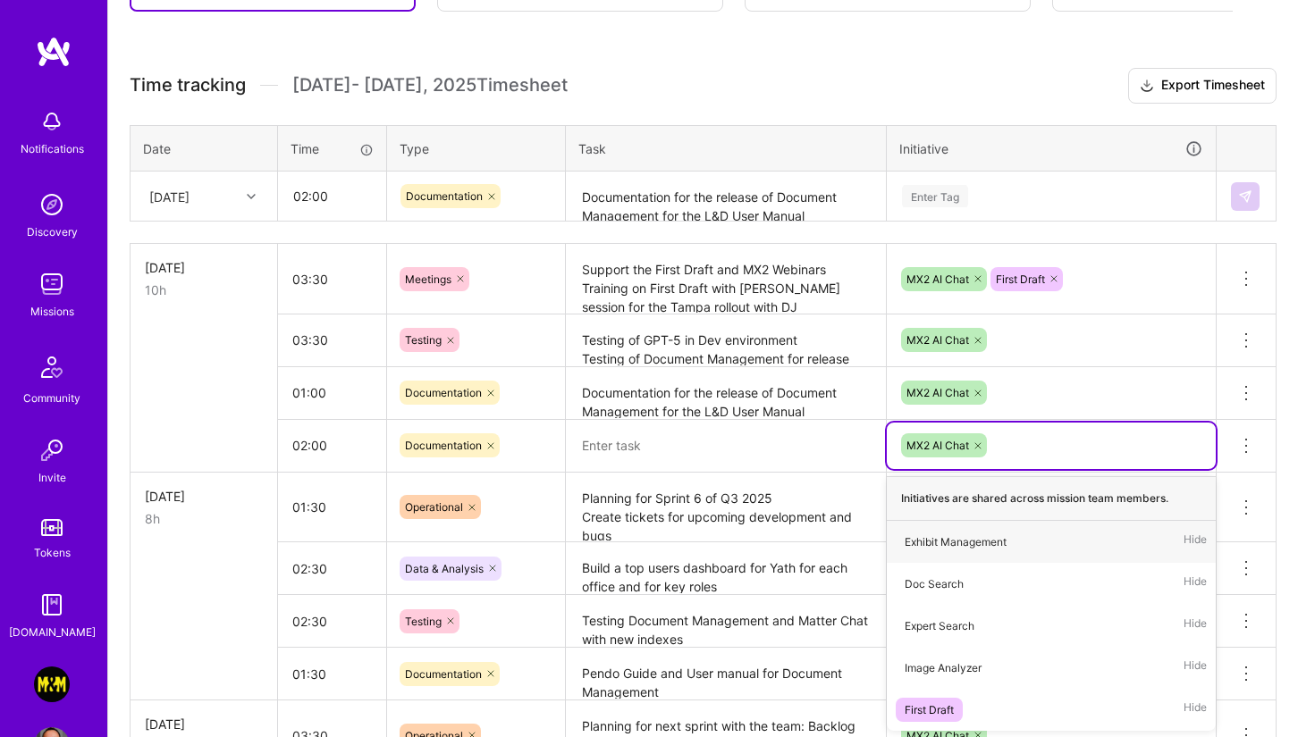
click at [799, 431] on textarea at bounding box center [726, 447] width 316 height 50
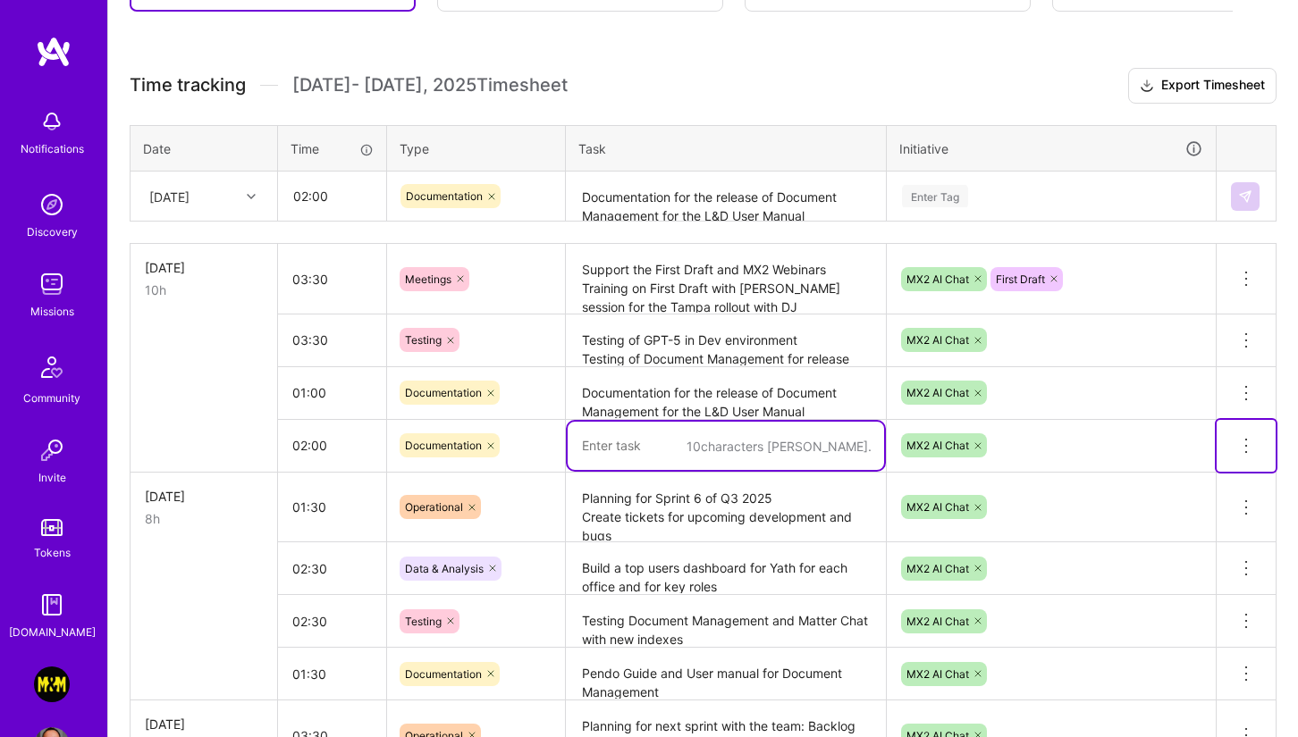
click at [1179, 444] on button at bounding box center [1245, 446] width 59 height 52
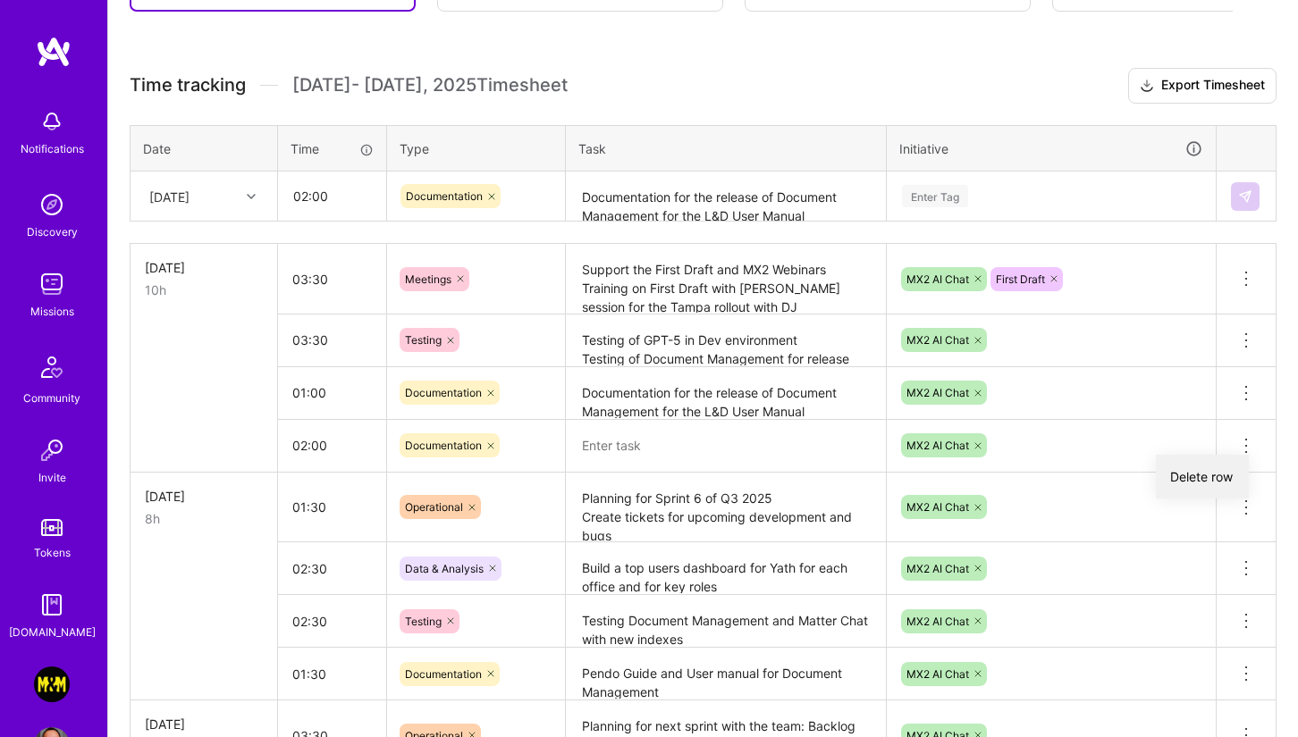
click at [1179, 479] on button "Delete row" at bounding box center [1202, 477] width 93 height 44
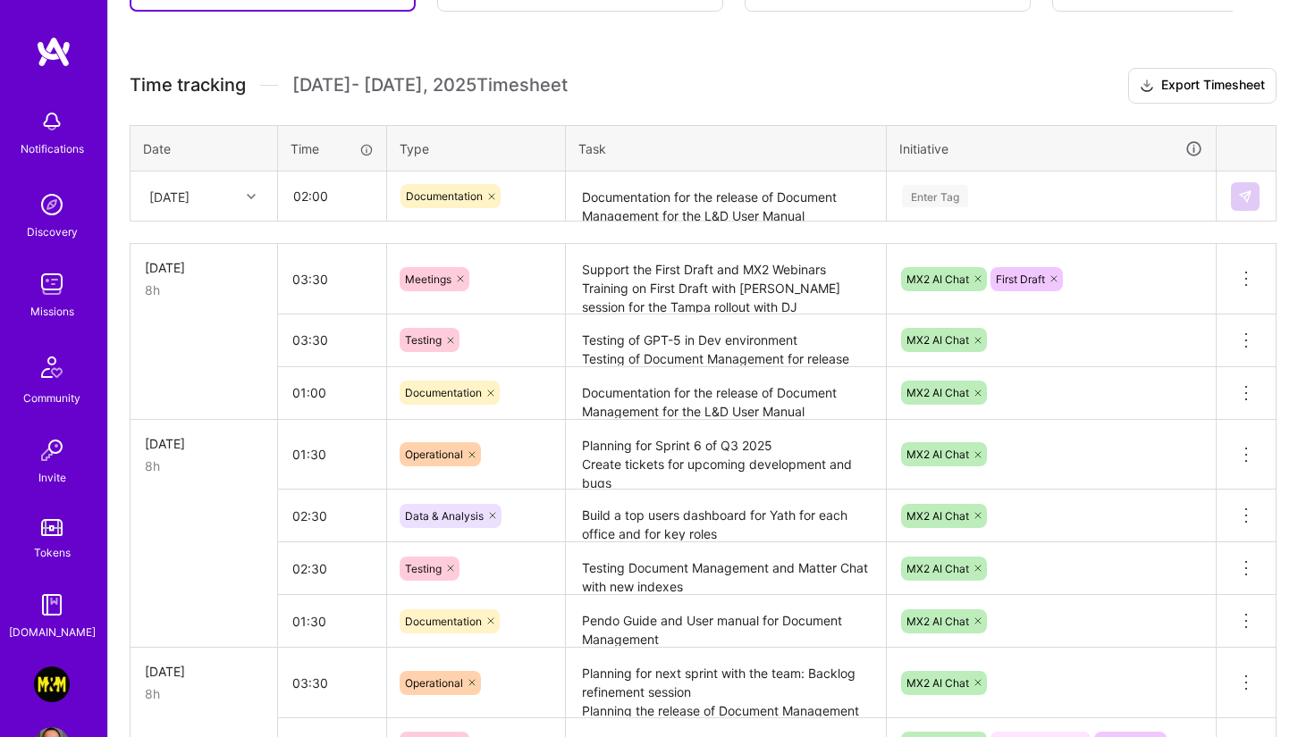
click at [940, 192] on div "Enter Tag" at bounding box center [935, 196] width 66 height 28
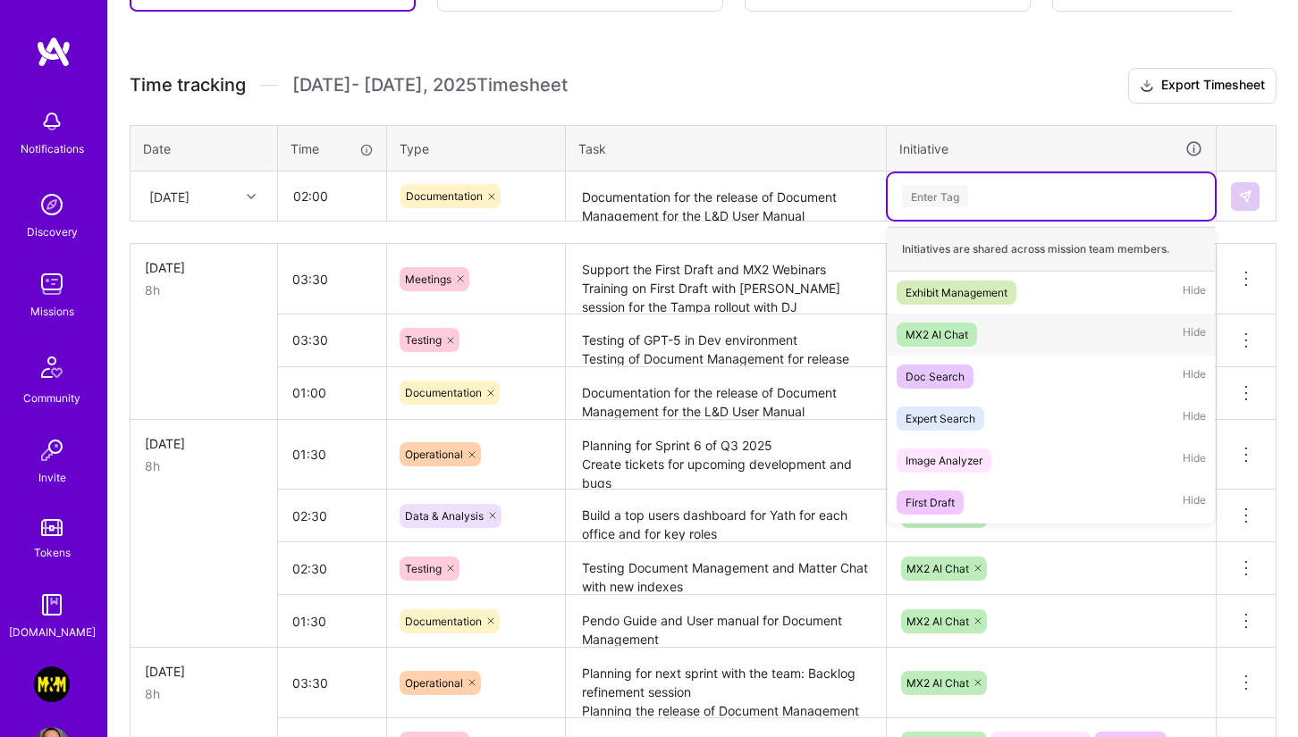
click at [940, 330] on div "MX2 AI Chat" at bounding box center [936, 334] width 63 height 19
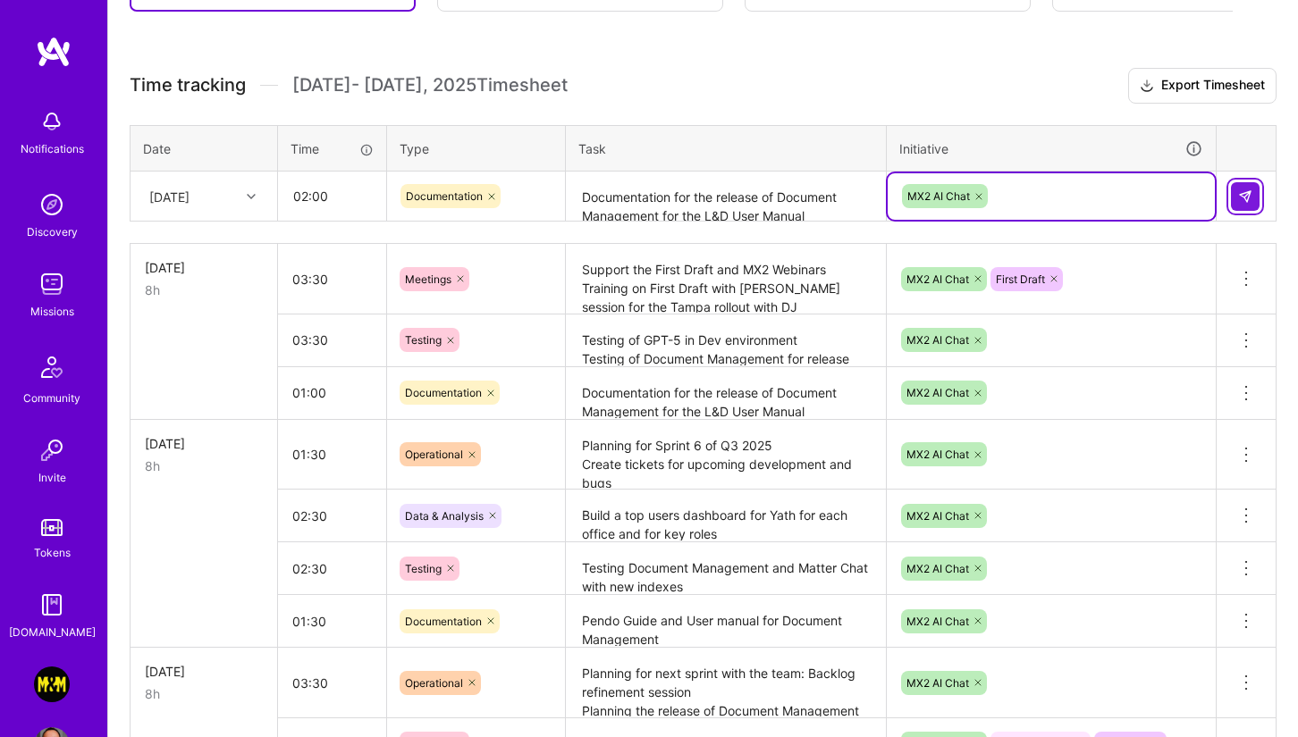
click at [1179, 195] on img at bounding box center [1245, 196] width 14 height 14
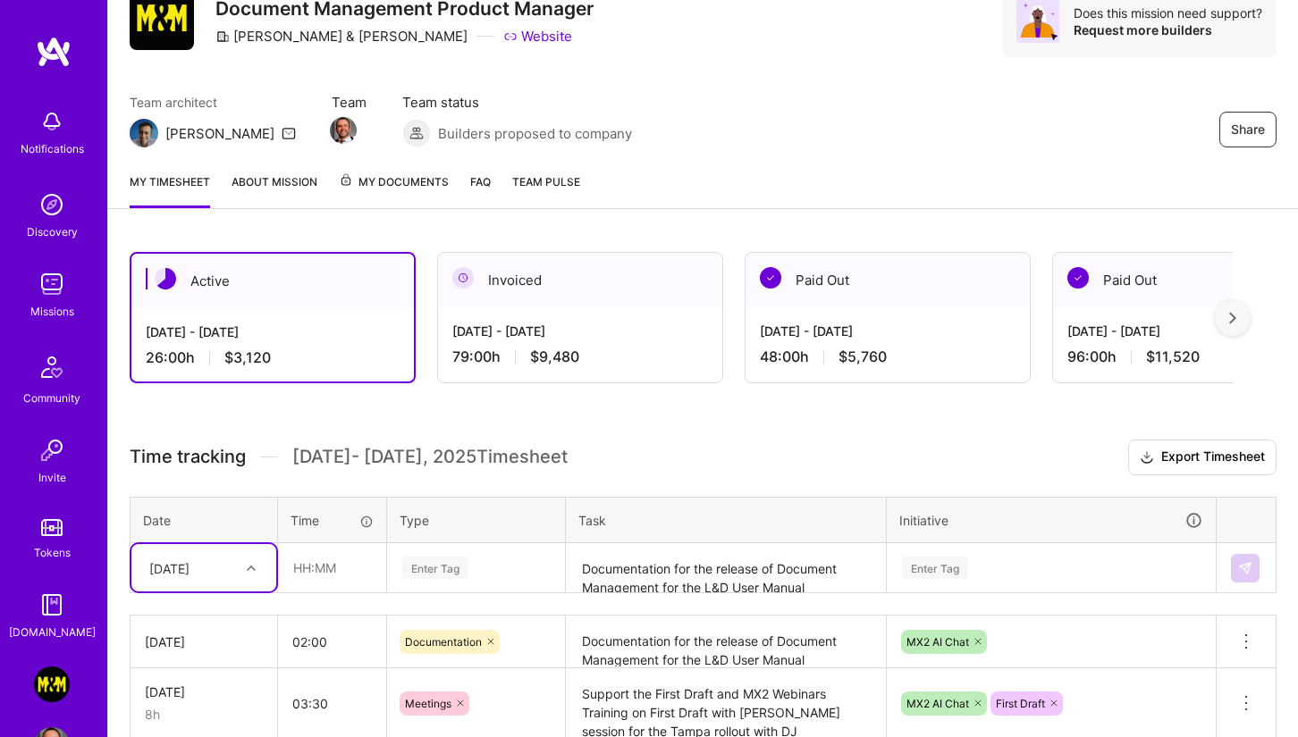
scroll to position [94, 0]
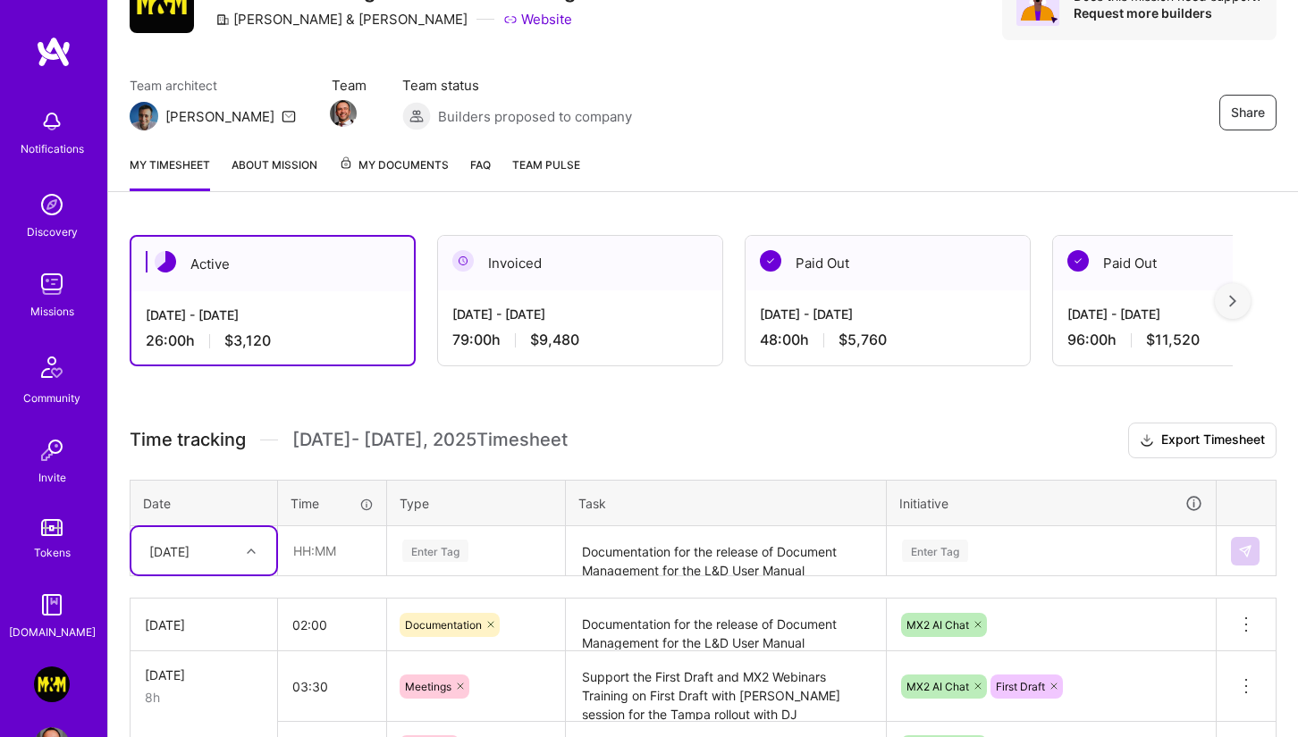
click at [669, 438] on h3 "Time tracking [DATE] - [DATE] Timesheet Export Timesheet" at bounding box center [703, 441] width 1147 height 36
click at [36, 37] on img at bounding box center [54, 52] width 36 height 32
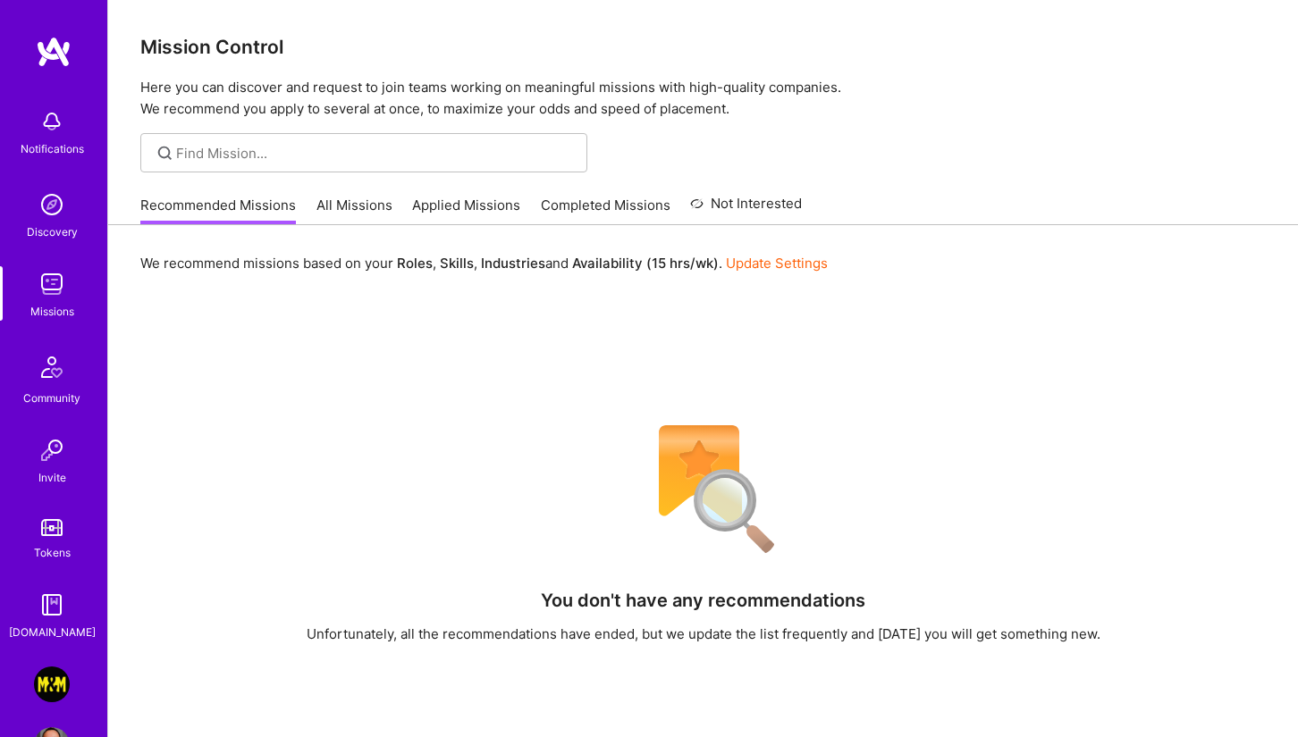
click at [369, 216] on link "All Missions" at bounding box center [354, 210] width 76 height 29
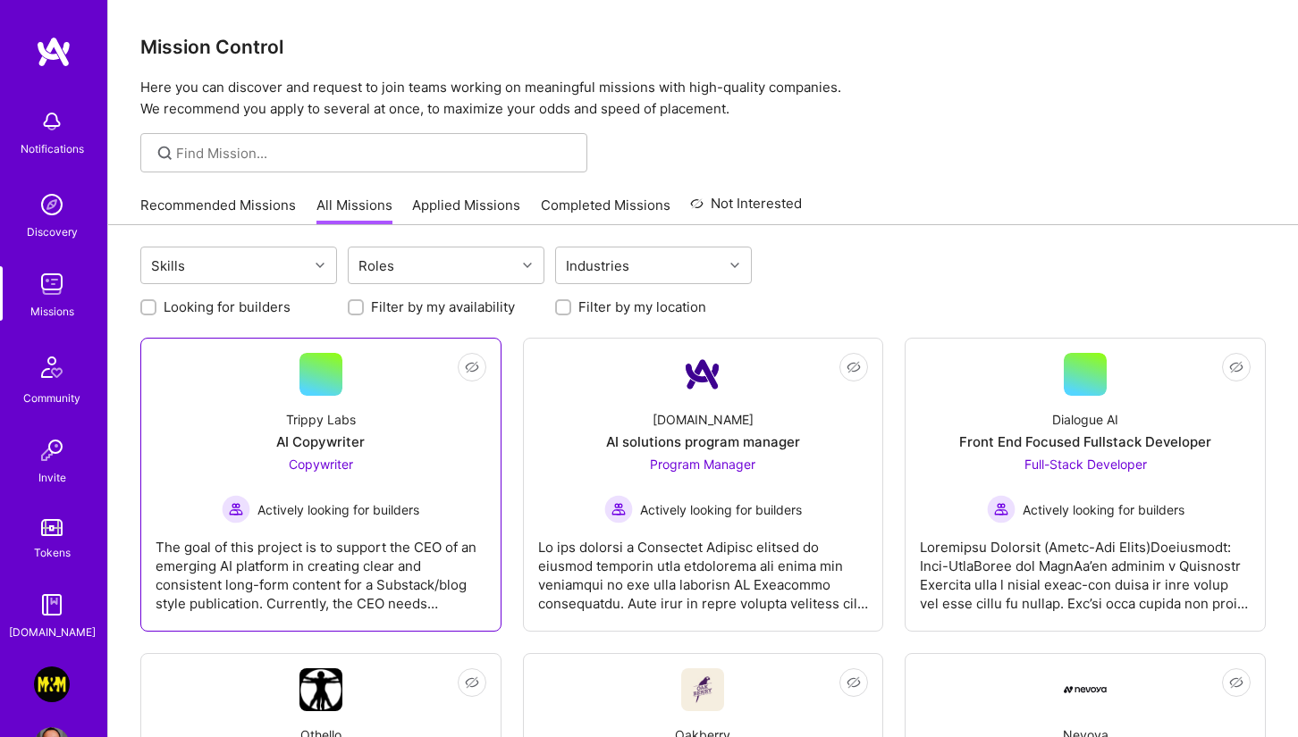
click at [403, 415] on div "Trippy Labs AI Copywriter Copywriter Actively looking for builders" at bounding box center [321, 460] width 331 height 128
